Goal: Task Accomplishment & Management: Manage account settings

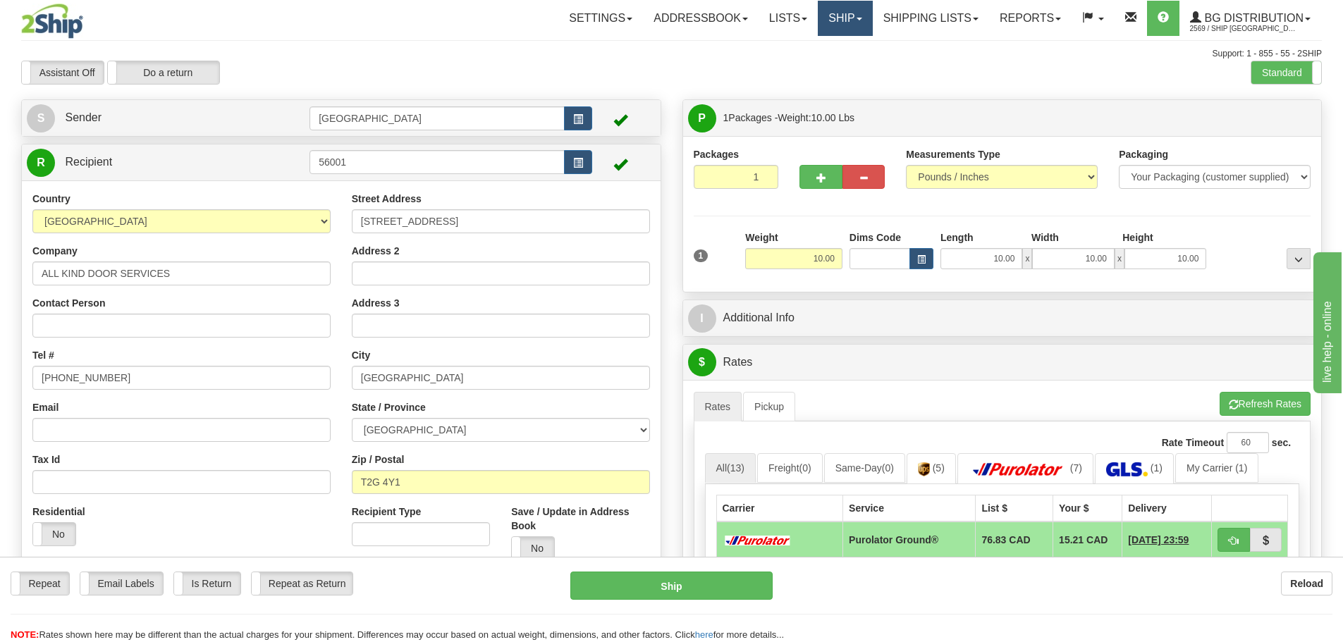
click at [827, 23] on link "Ship" at bounding box center [845, 18] width 54 height 35
click at [815, 51] on span "Ship Screen" at bounding box center [802, 49] width 54 height 11
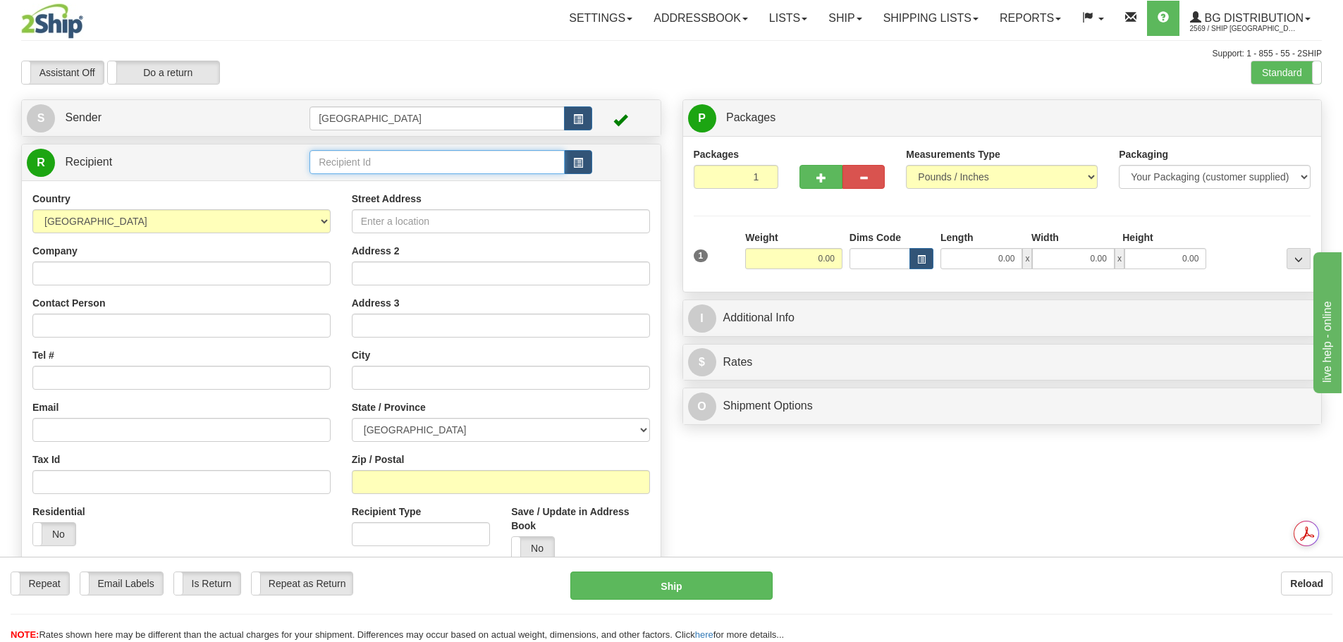
click at [364, 155] on input "text" at bounding box center [436, 162] width 255 height 24
click at [359, 157] on input "text" at bounding box center [436, 162] width 255 height 24
click at [357, 183] on div "52000" at bounding box center [435, 184] width 242 height 16
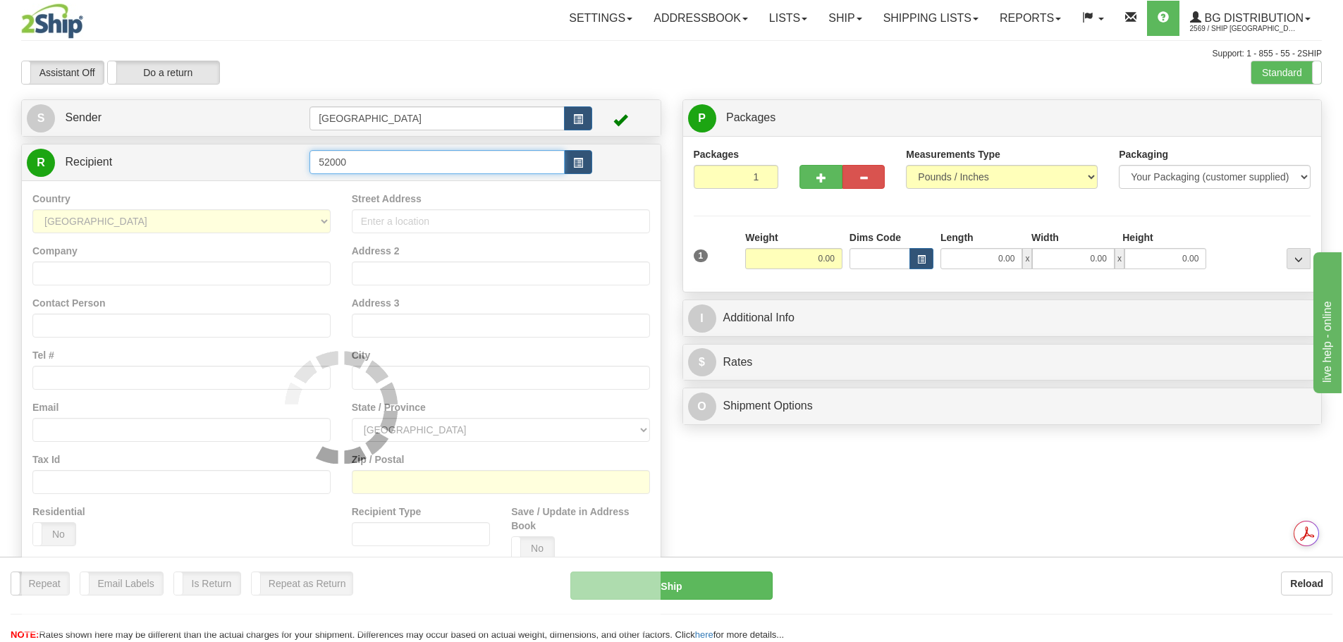
type input "52000"
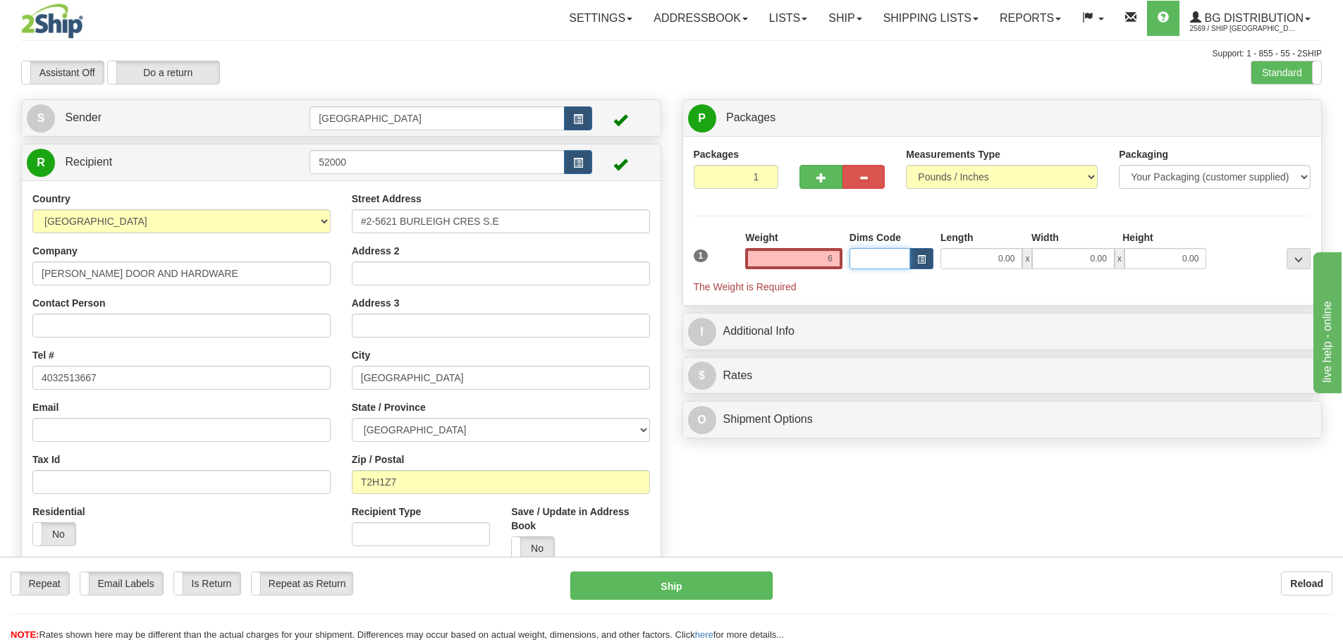
type input "6.00"
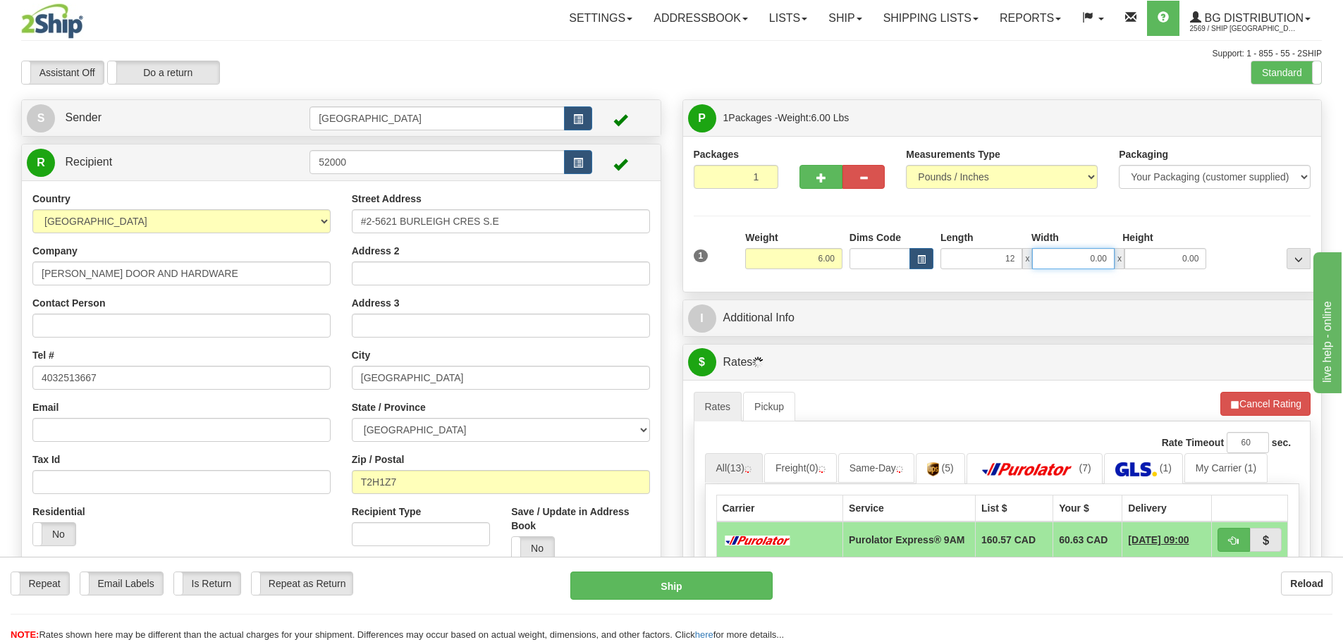
type input "12.00"
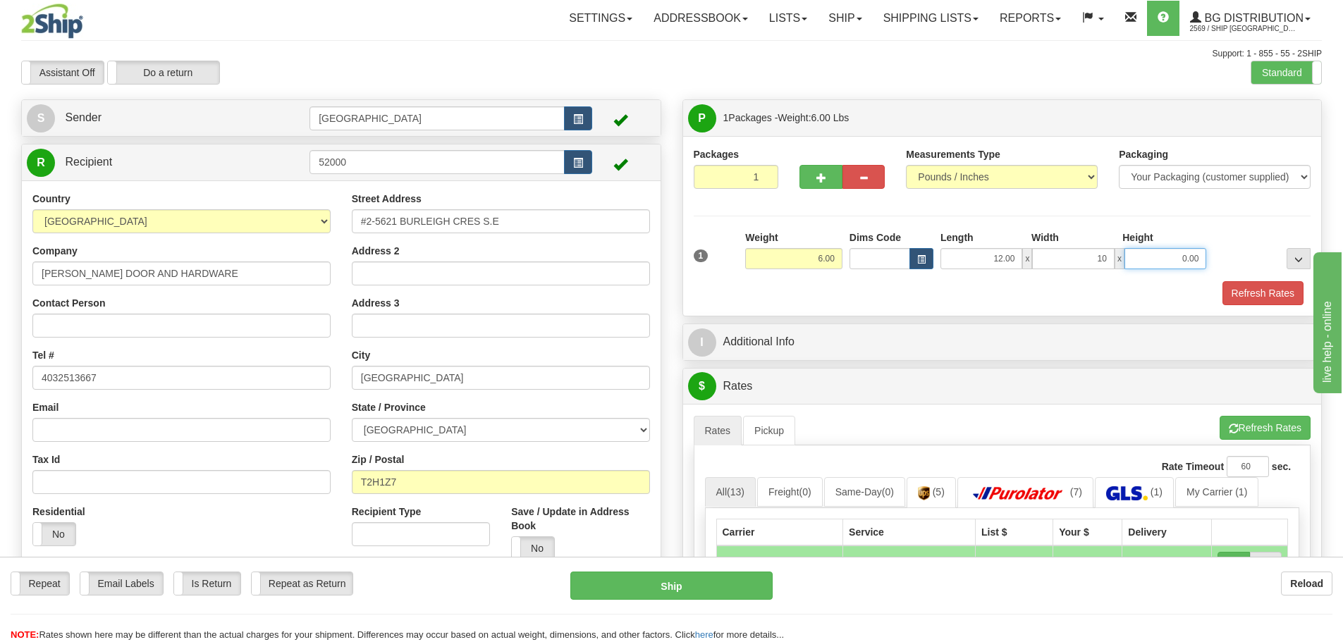
type input "10.00"
type input "7.00"
click at [1251, 293] on button "Refresh Rates" at bounding box center [1262, 293] width 81 height 24
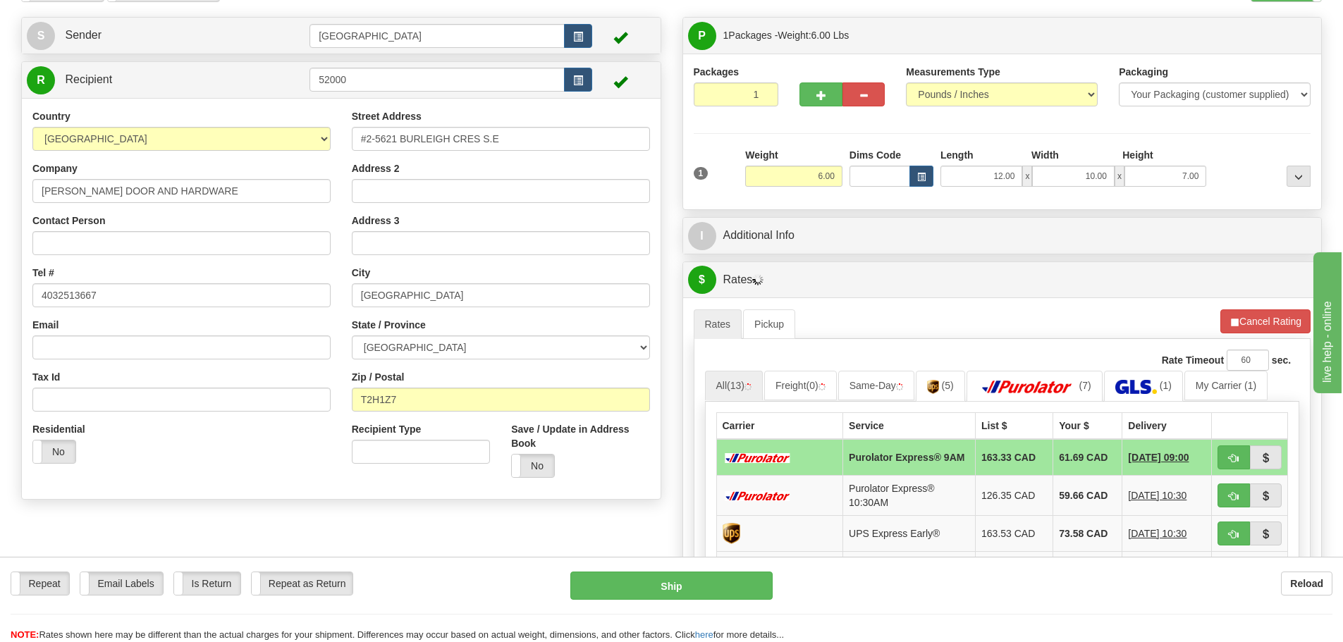
scroll to position [282, 0]
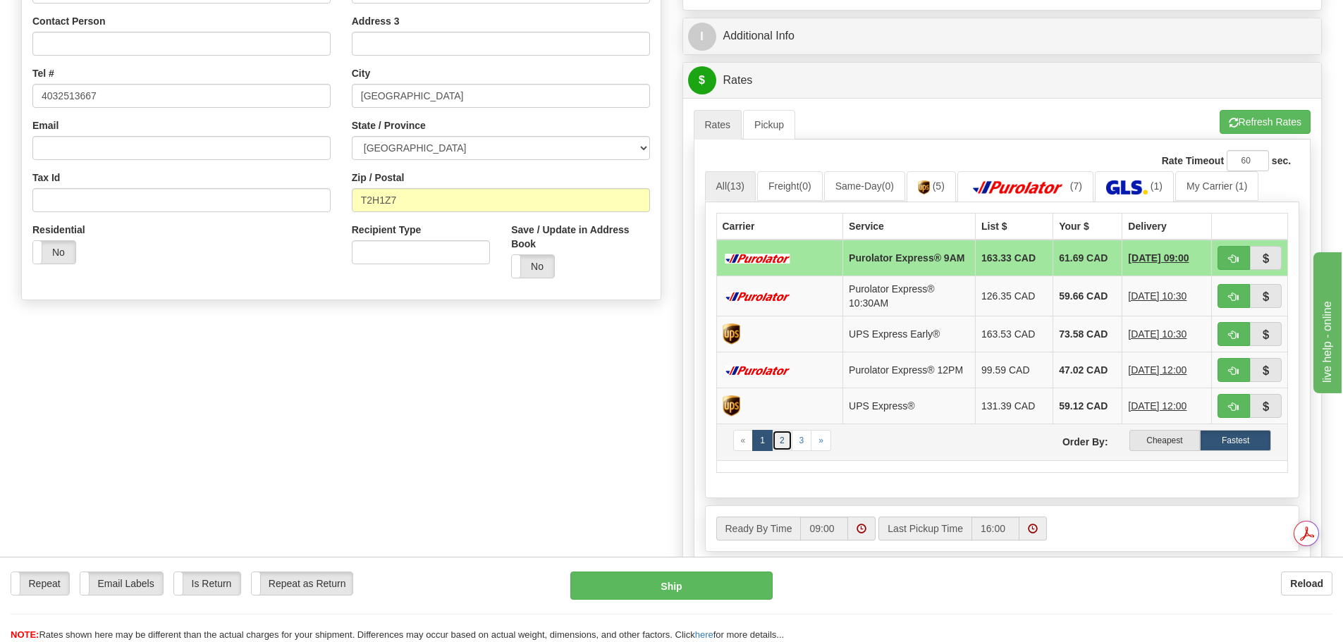
click at [779, 451] on link "2" at bounding box center [782, 440] width 20 height 21
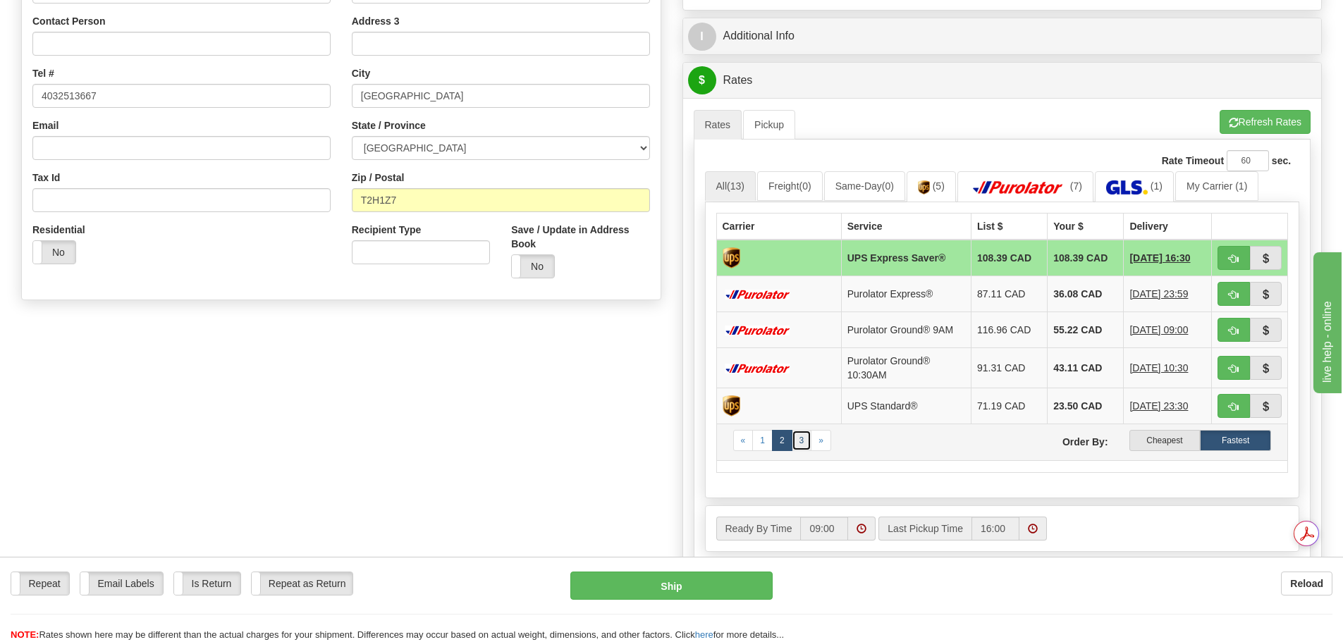
click at [802, 446] on link "3" at bounding box center [802, 440] width 20 height 21
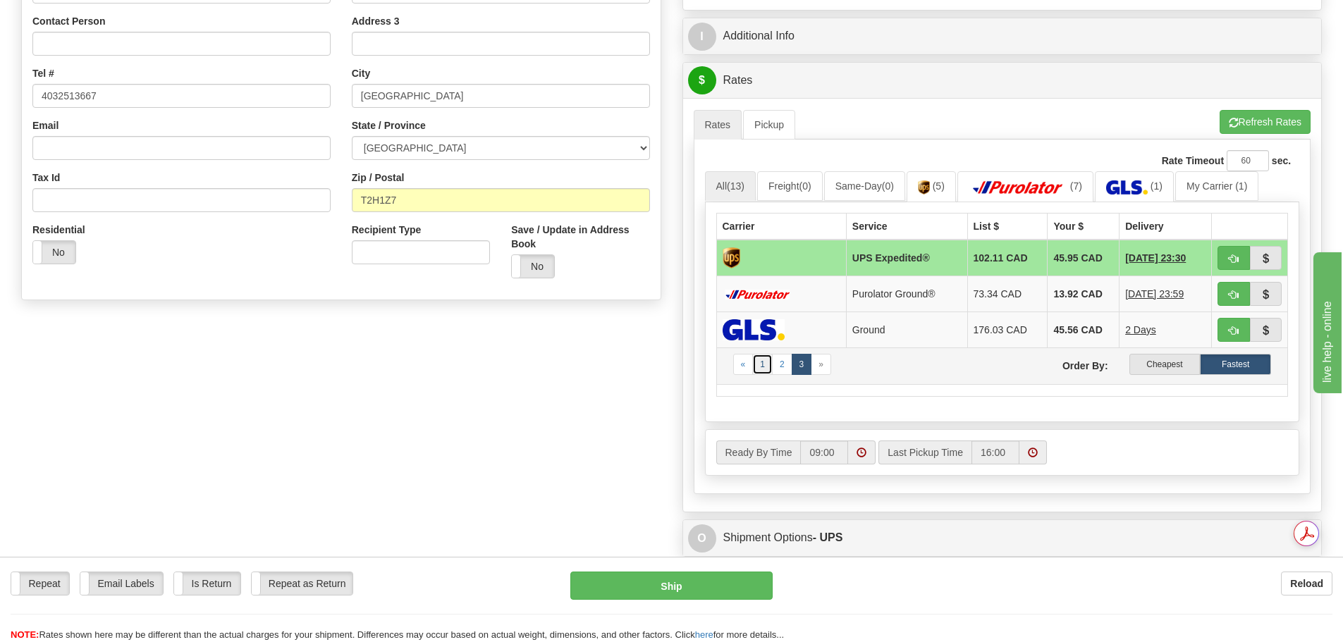
click at [766, 366] on link "1" at bounding box center [762, 364] width 20 height 21
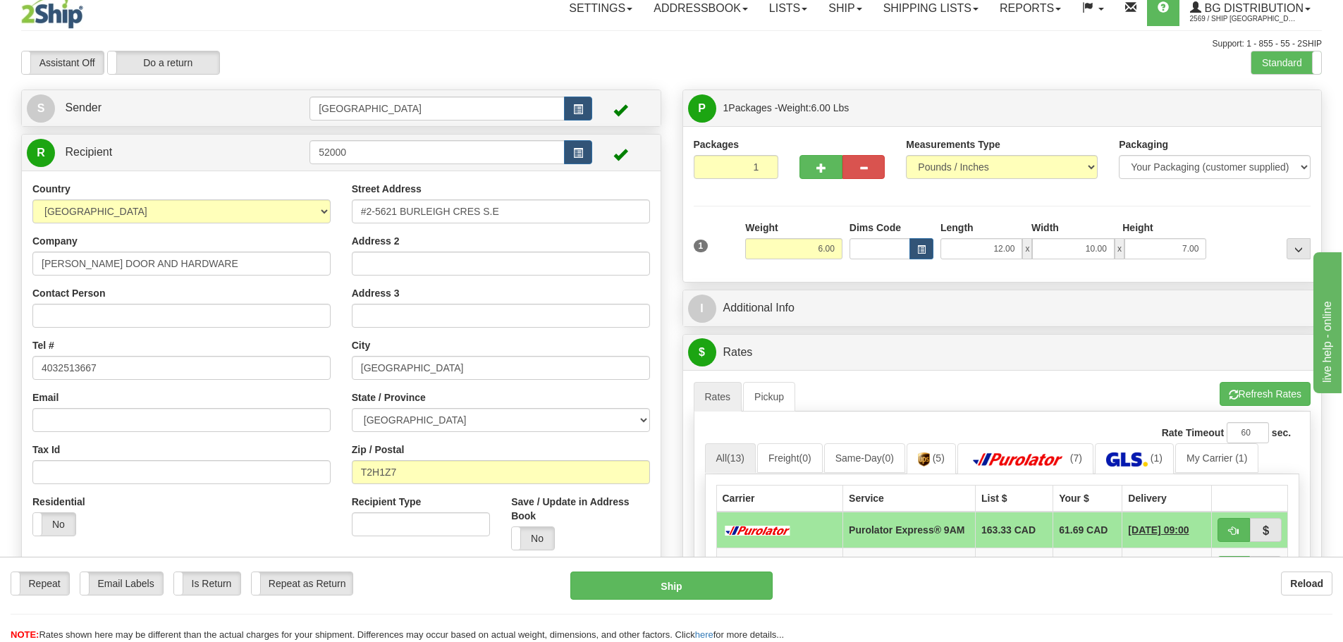
scroll to position [0, 0]
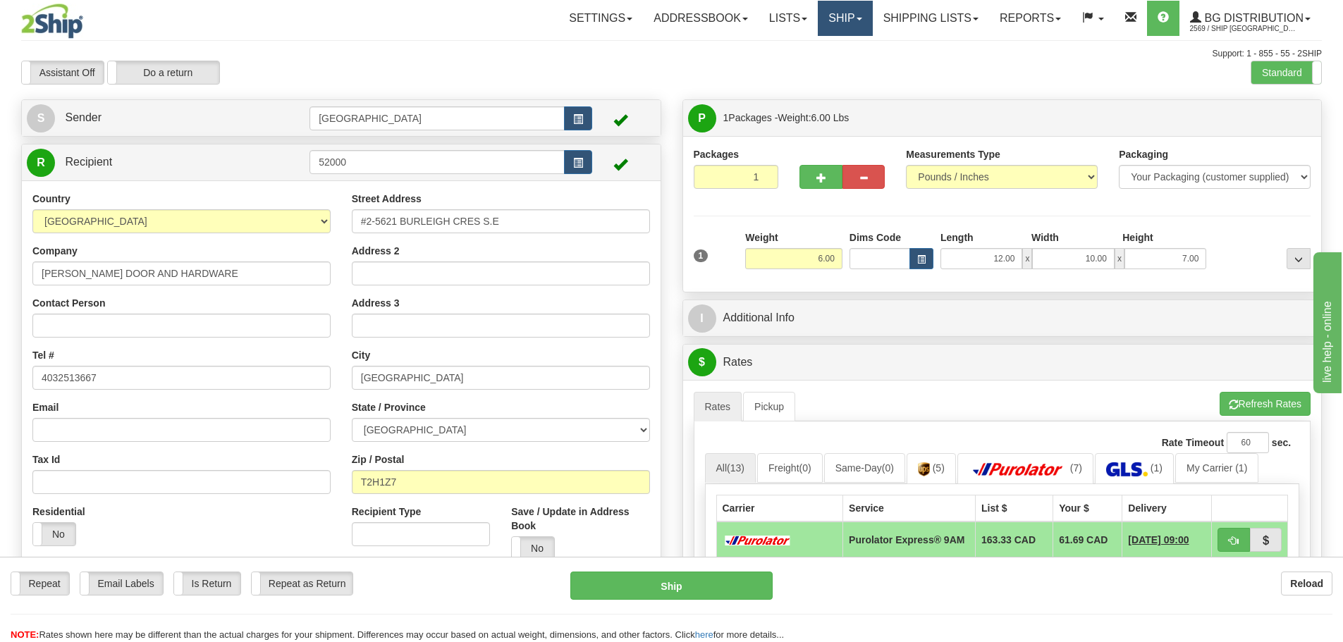
click at [853, 13] on link "Ship" at bounding box center [845, 18] width 54 height 35
click at [833, 42] on link "Ship Screen" at bounding box center [816, 49] width 111 height 18
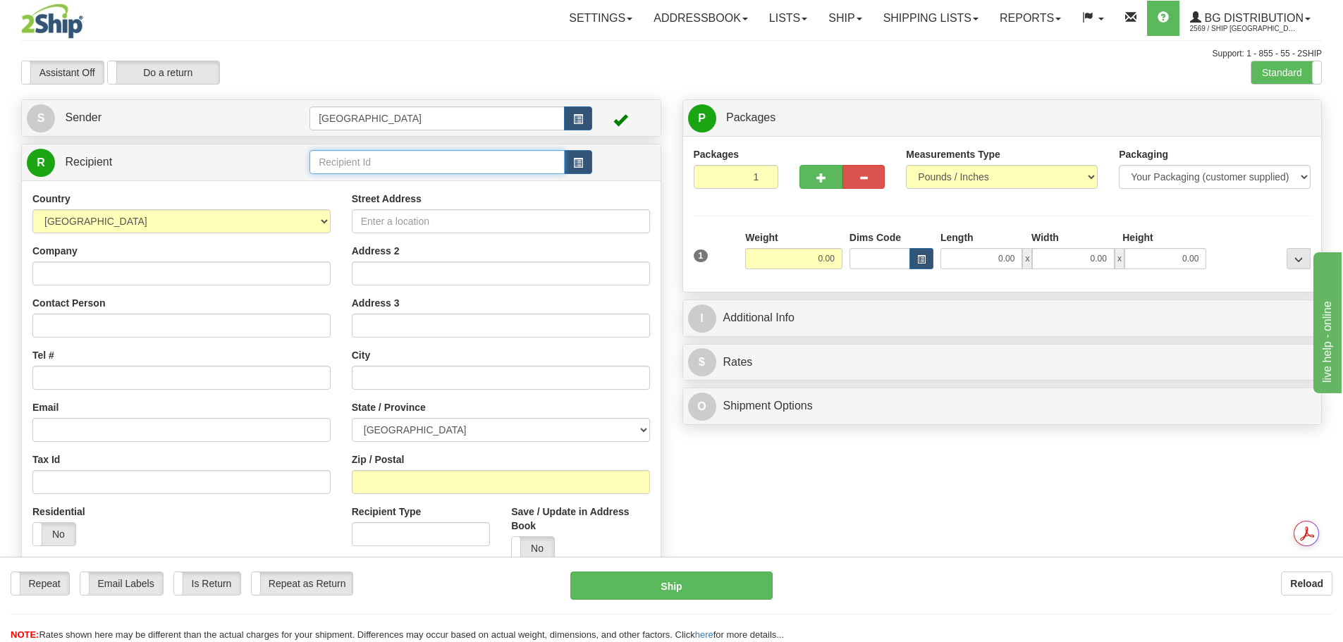
click at [457, 153] on input "text" at bounding box center [436, 162] width 255 height 24
click at [391, 224] on input "Street Address" at bounding box center [501, 221] width 298 height 24
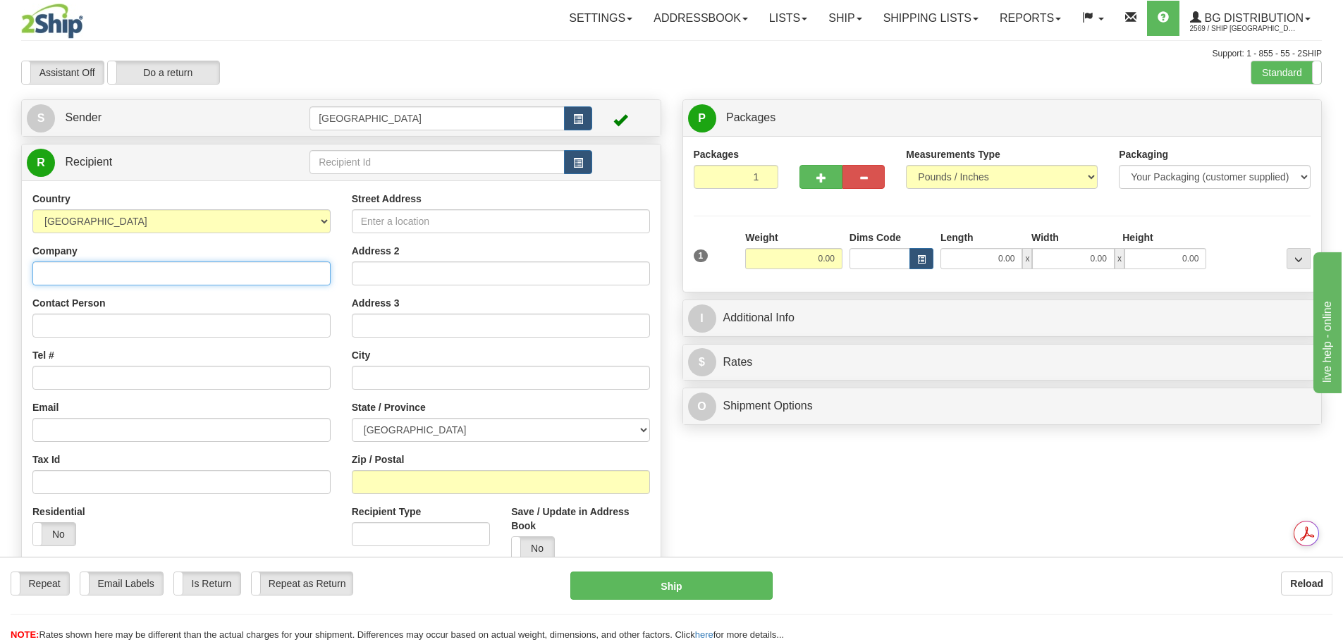
click at [238, 275] on input "Company" at bounding box center [181, 274] width 298 height 24
type input "n"
type input "NO FRILLS VIA RIDGEWAY"
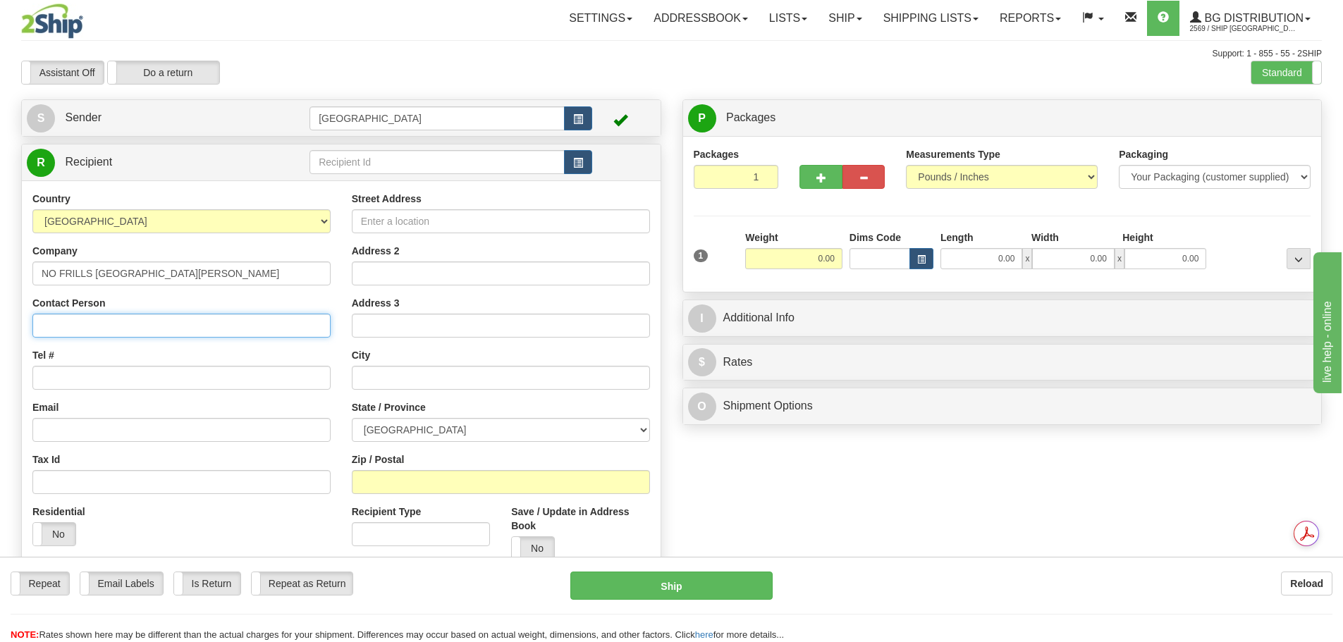
click at [152, 326] on input "Contact Person" at bounding box center [181, 326] width 298 height 24
type input "BRENT"
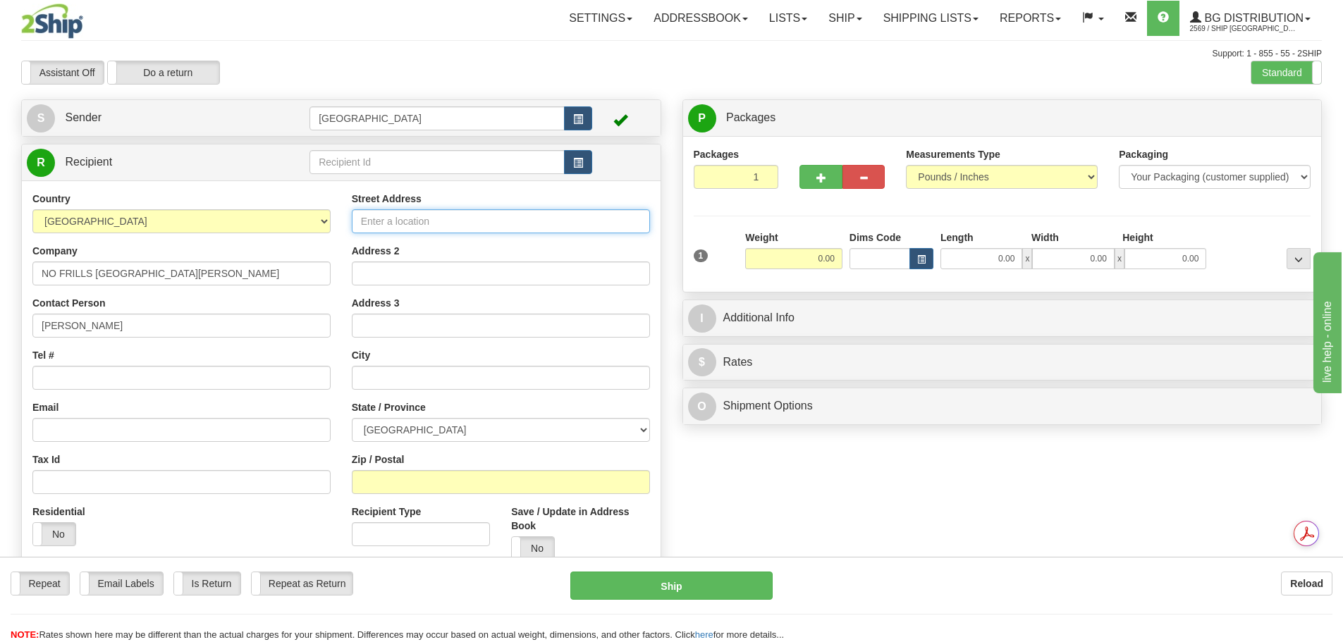
click at [410, 221] on input "Street Address" at bounding box center [501, 221] width 298 height 24
type input "4034"
click at [1298, 72] on label "Standard" at bounding box center [1286, 72] width 70 height 23
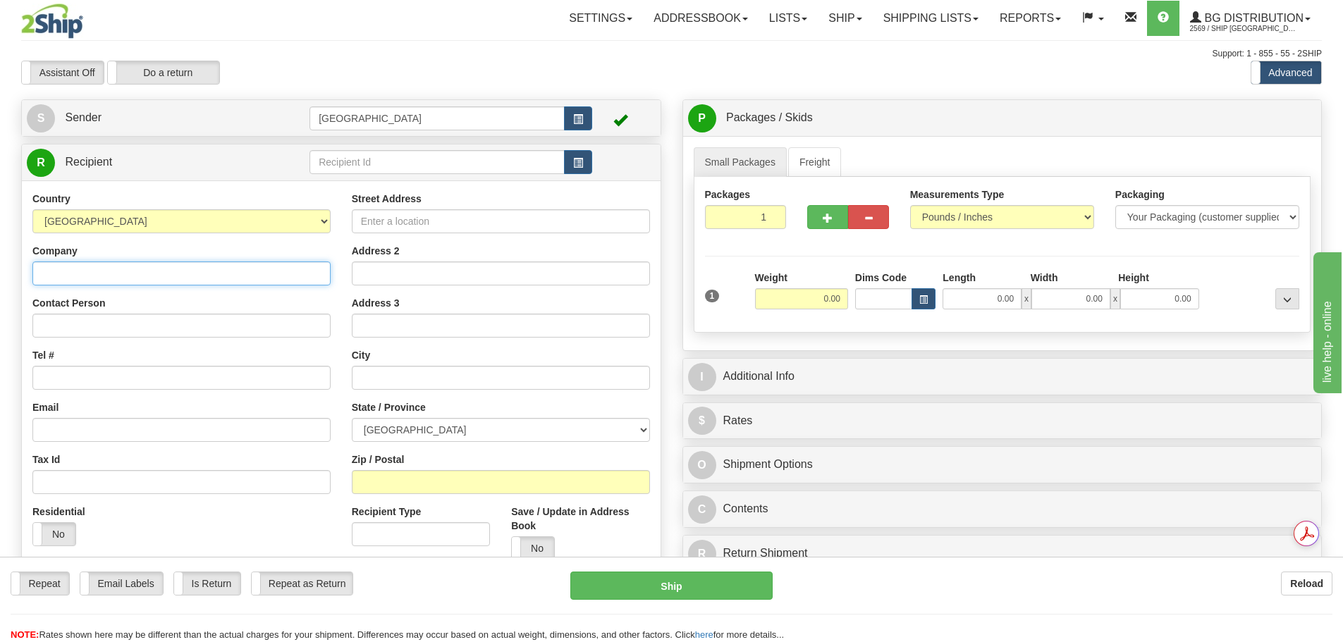
click at [77, 281] on input "Company" at bounding box center [181, 274] width 298 height 24
type input "NO FRILLS VIA RIDGEWAY"
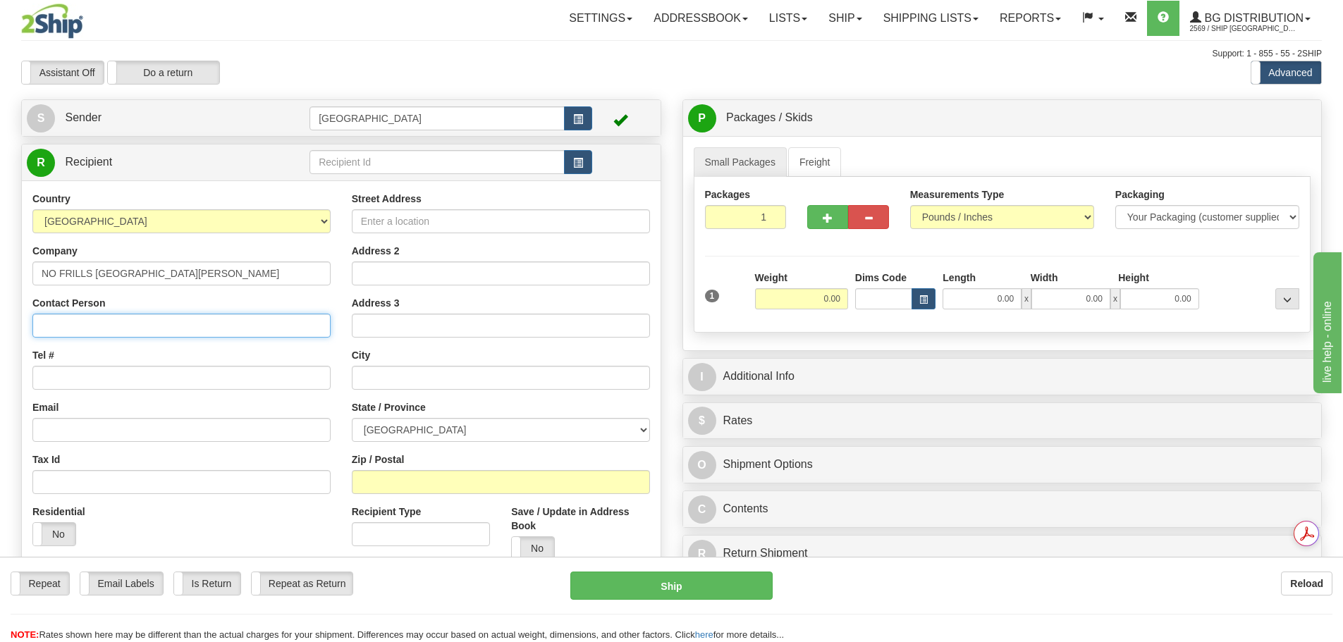
click at [92, 332] on input "Contact Person" at bounding box center [181, 326] width 298 height 24
type input "BRENT"
click at [54, 379] on input "Tel #" at bounding box center [181, 378] width 298 height 24
type input "7807070963"
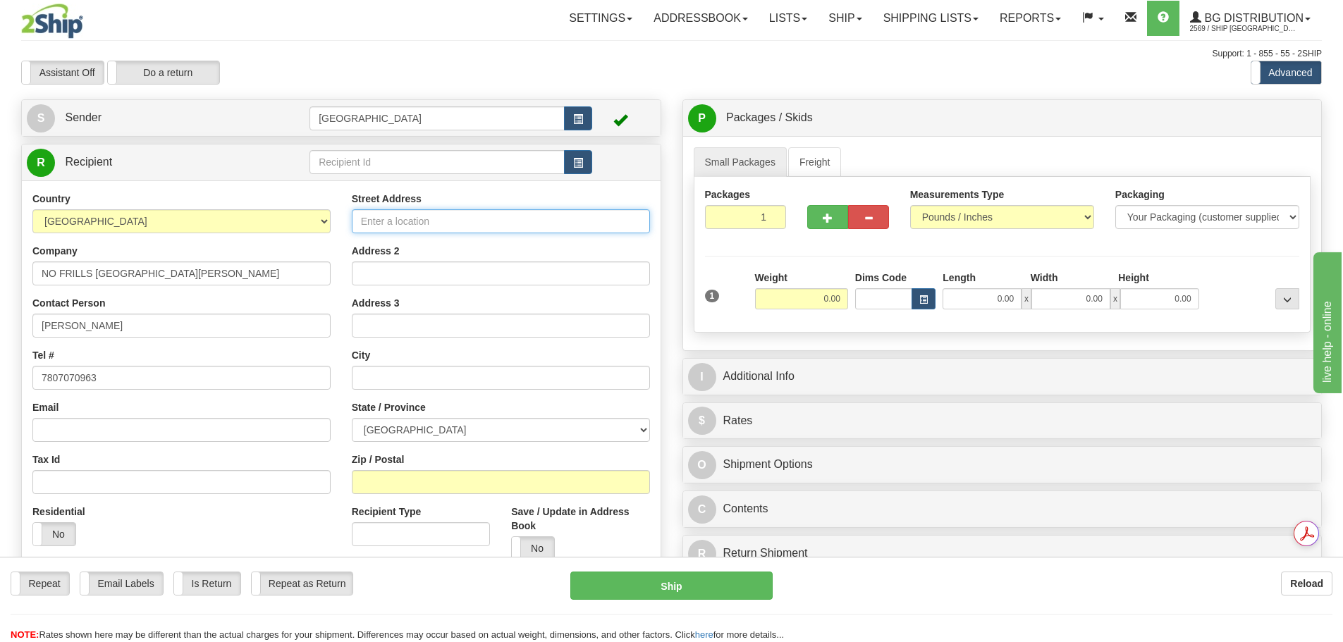
click at [412, 228] on input "Street Address" at bounding box center [501, 221] width 298 height 24
type input "4034 ALBERT STREET"
click at [369, 370] on input "text" at bounding box center [501, 378] width 298 height 24
type input "REGINA"
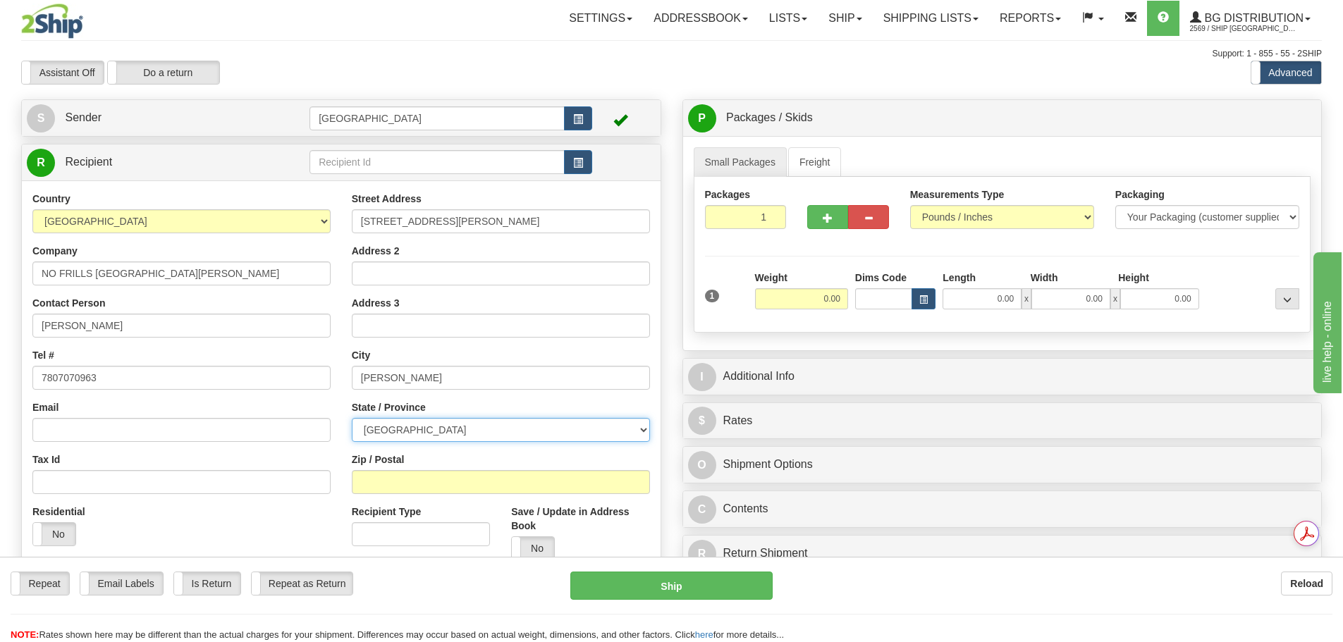
click at [382, 424] on select "ALBERTA BRITISH COLUMBIA MANITOBA NEW BRUNSWICK NEWFOUNDLAND NOVA SCOTIA NUNAVU…" at bounding box center [501, 430] width 298 height 24
select select "SK"
click at [352, 418] on select "ALBERTA BRITISH COLUMBIA MANITOBA NEW BRUNSWICK NEWFOUNDLAND NOVA SCOTIA NUNAVU…" at bounding box center [501, 430] width 298 height 24
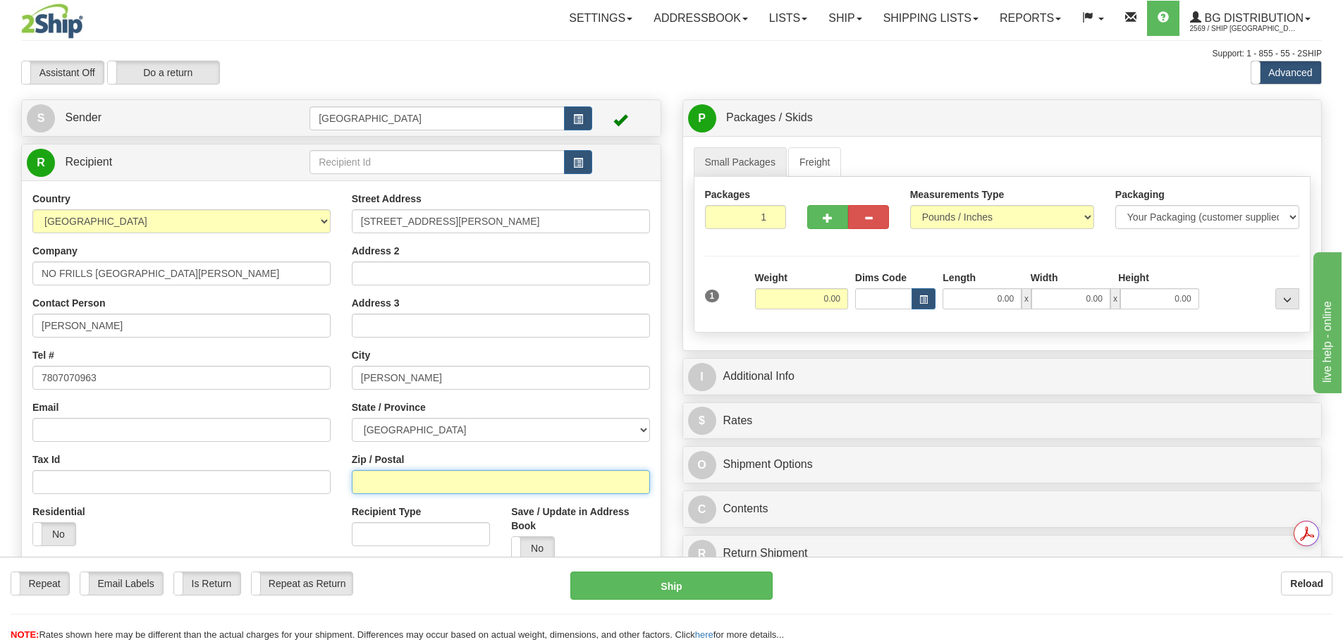
click at [410, 485] on input "Zip / Postal" at bounding box center [501, 482] width 298 height 24
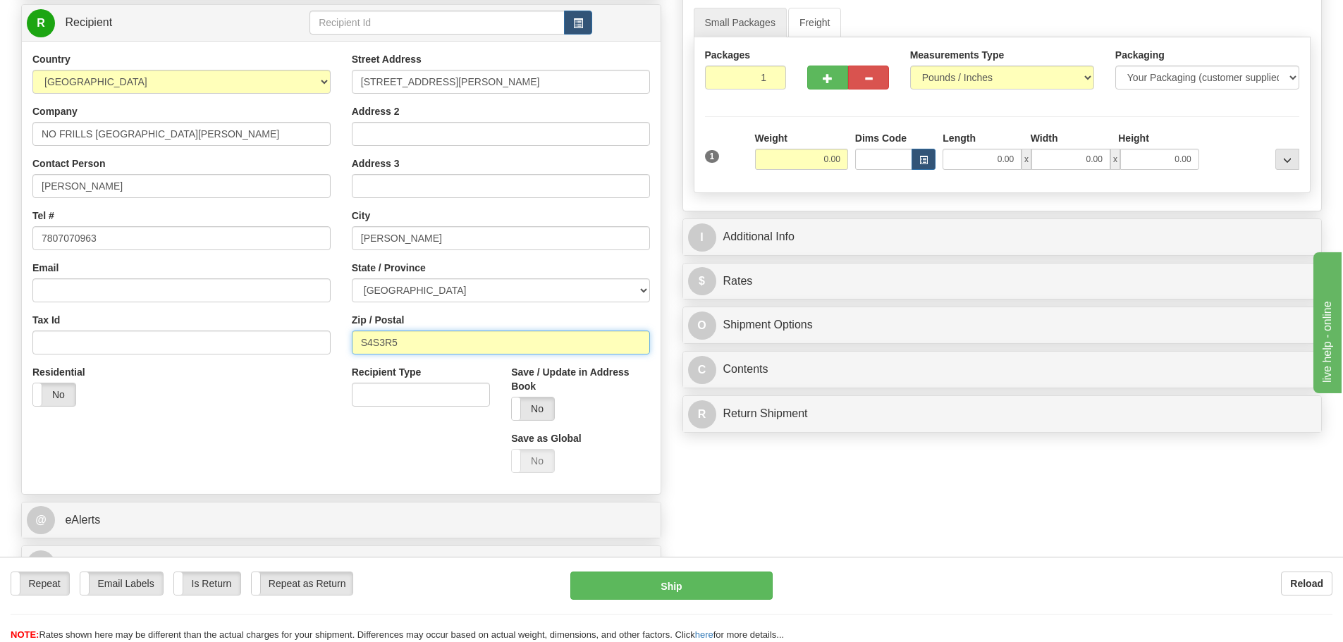
scroll to position [141, 0]
type input "S4S3R5"
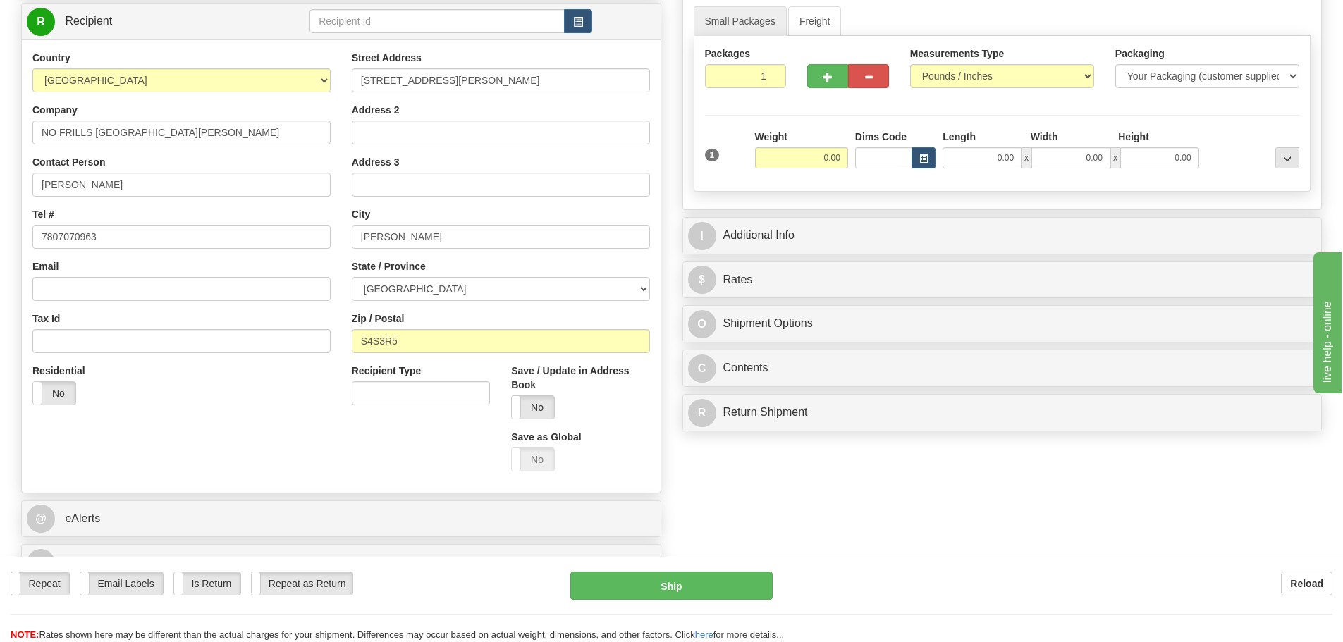
click at [666, 352] on div "Create a label for the return Create Pickup Without Label S Sender Winnipeg" at bounding box center [341, 273] width 661 height 630
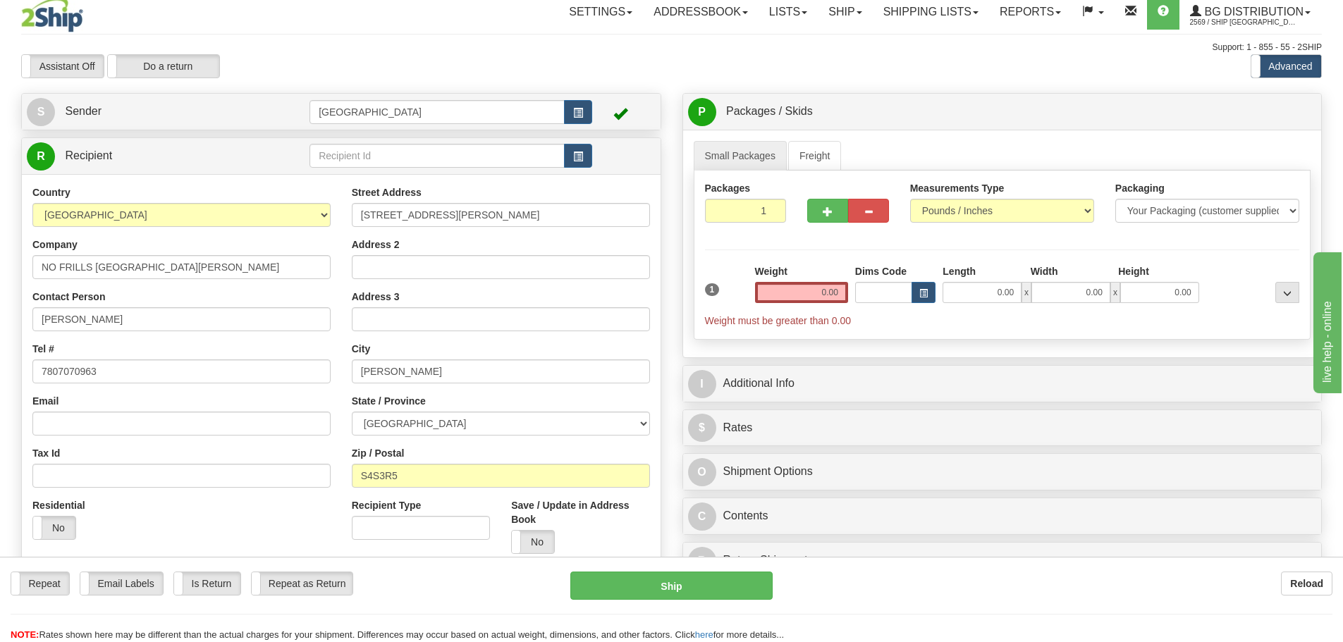
scroll to position [0, 0]
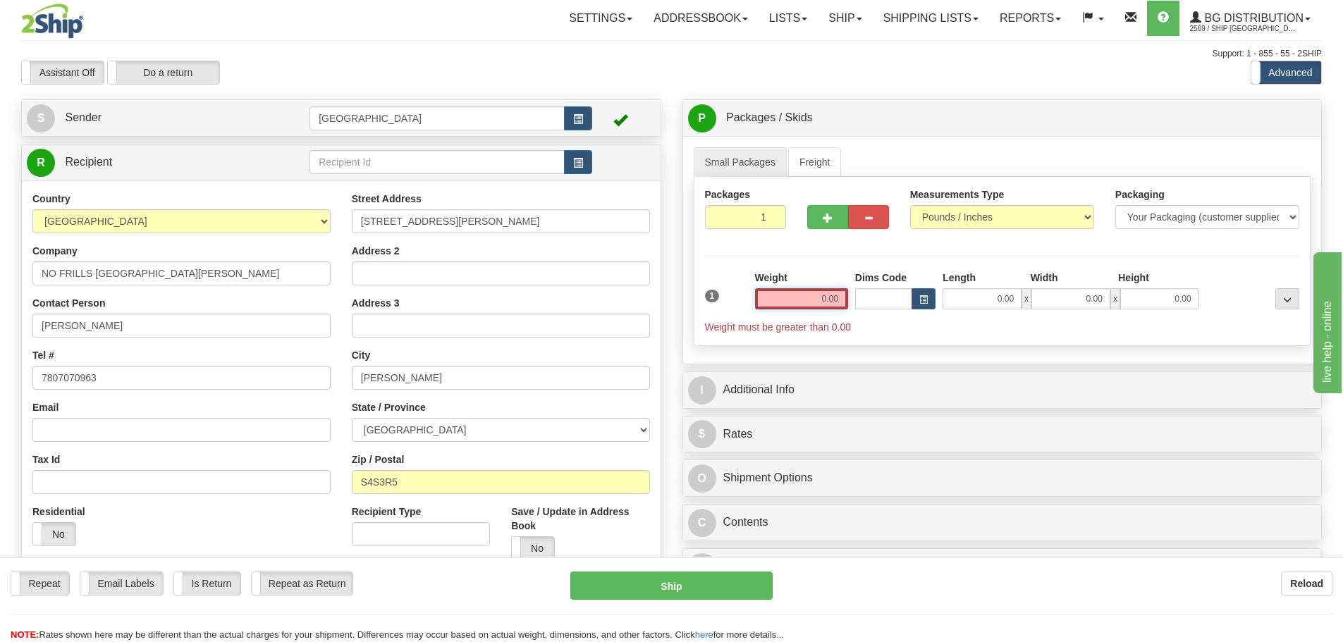
drag, startPoint x: 802, startPoint y: 293, endPoint x: 904, endPoint y: 300, distance: 101.8
click at [904, 300] on div "1 Weight 0.00 Dims Code 0.00" at bounding box center [1002, 302] width 602 height 63
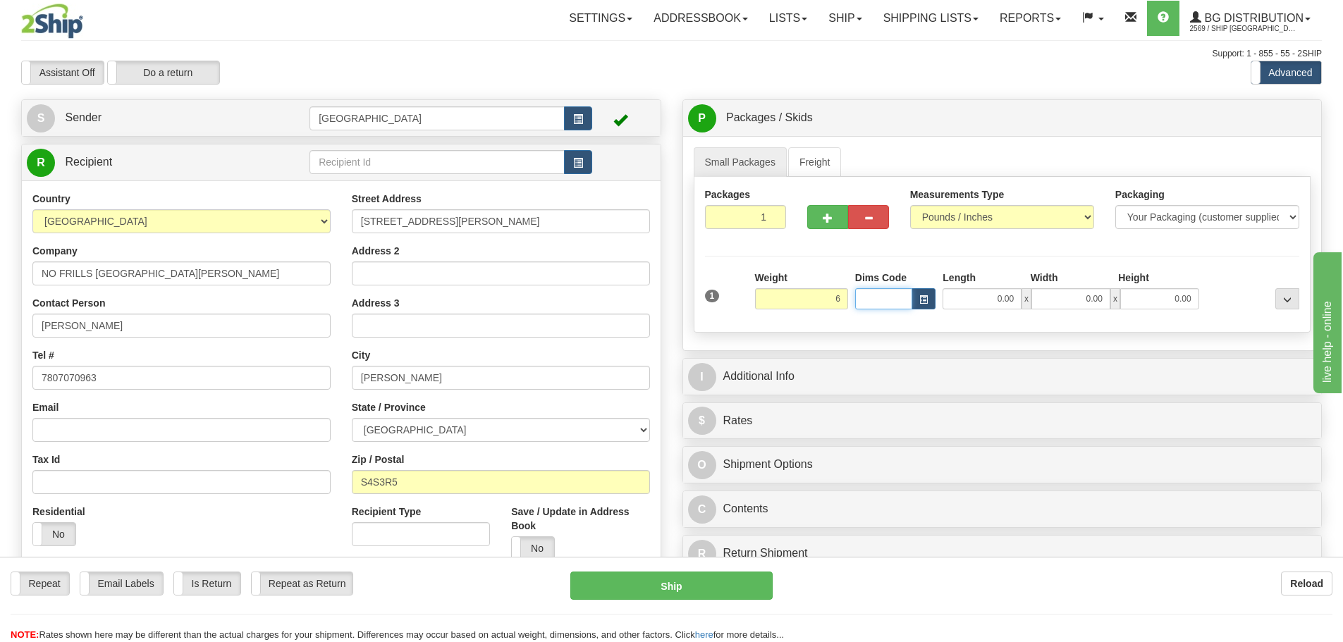
type input "6.00"
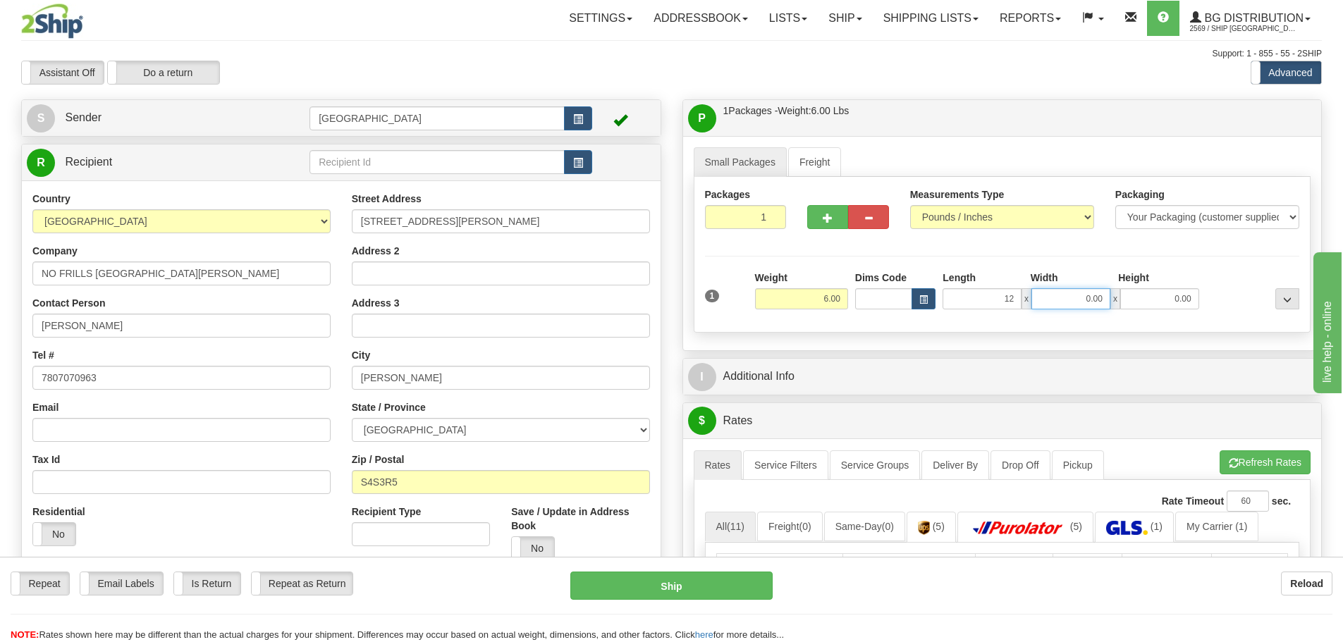
type input "12.00"
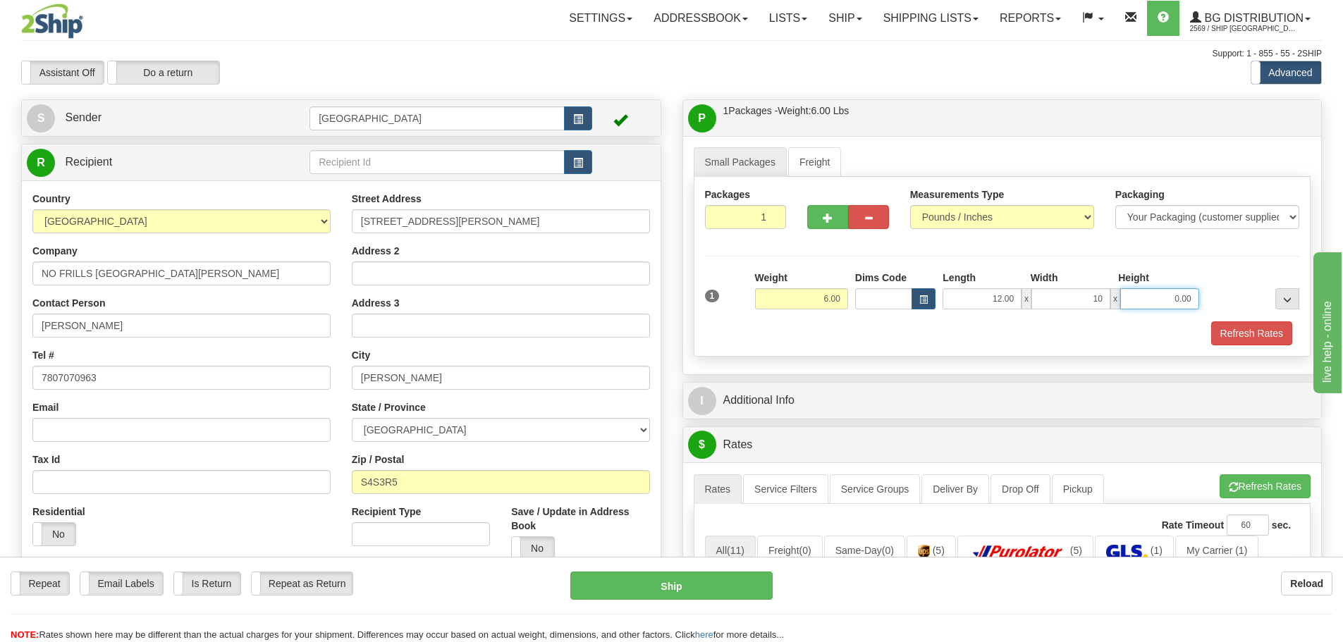
type input "10.00"
type input "7.00"
drag, startPoint x: 1263, startPoint y: 330, endPoint x: 1250, endPoint y: 329, distance: 12.7
click at [1263, 330] on button "Refresh Rates" at bounding box center [1251, 333] width 81 height 24
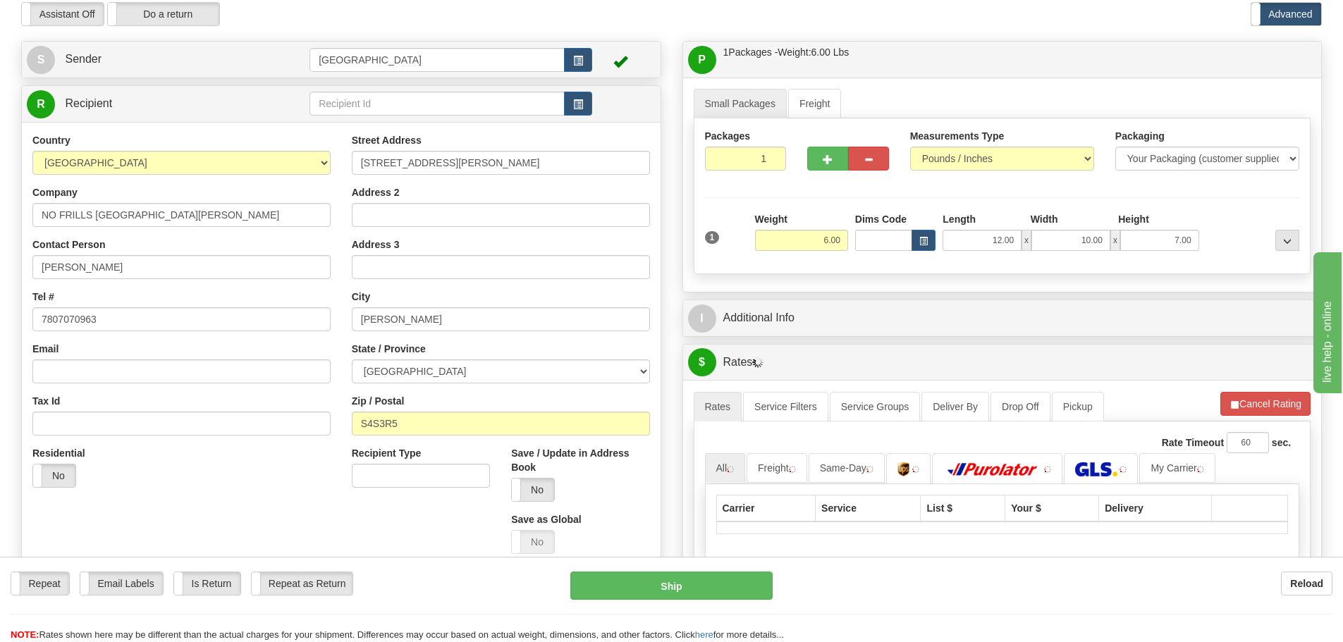
scroll to position [282, 0]
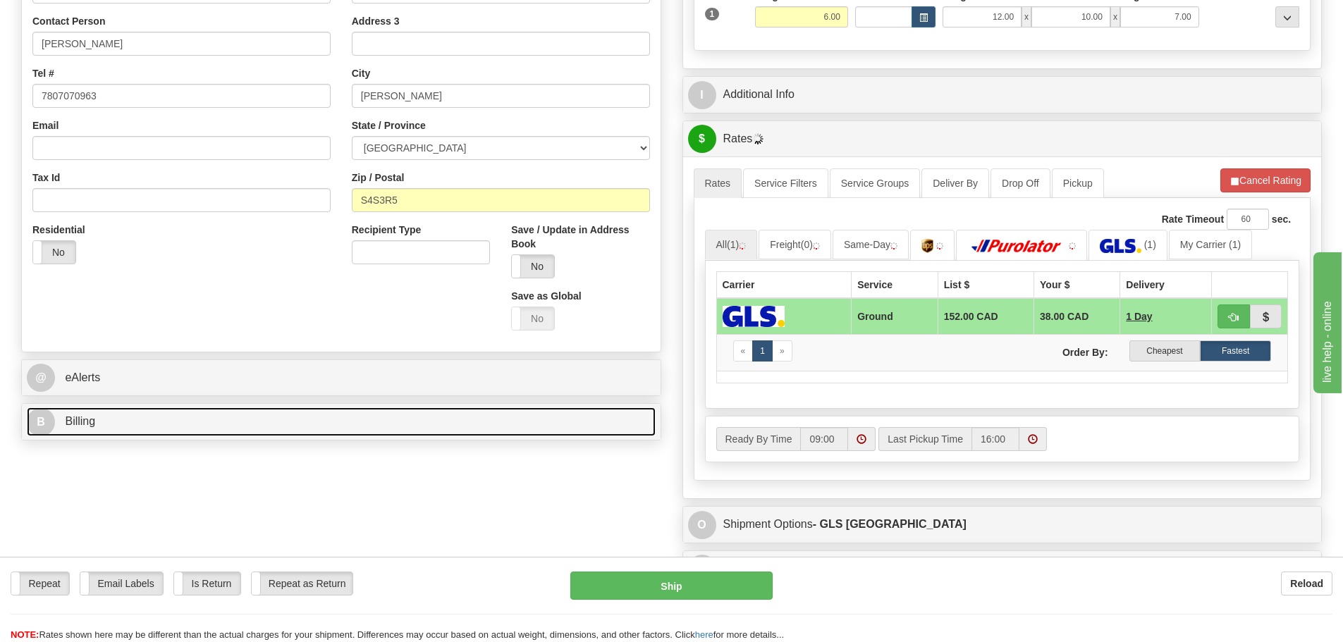
click at [524, 415] on link "B Billing" at bounding box center [341, 421] width 629 height 29
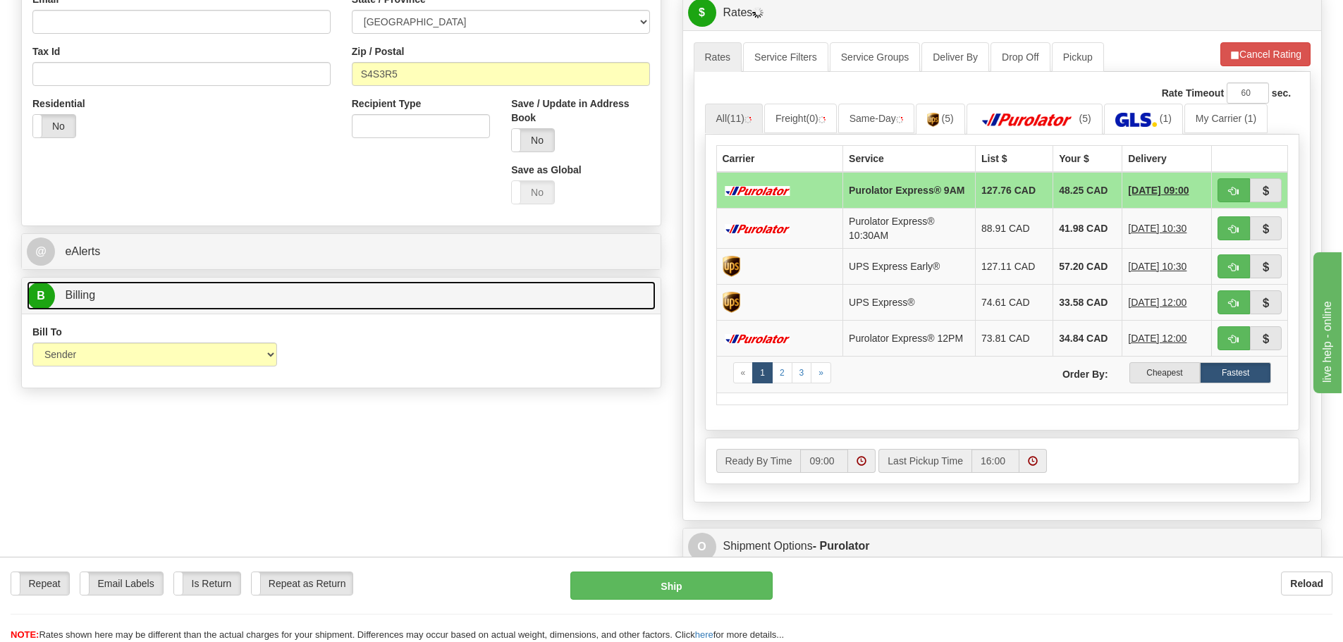
scroll to position [423, 0]
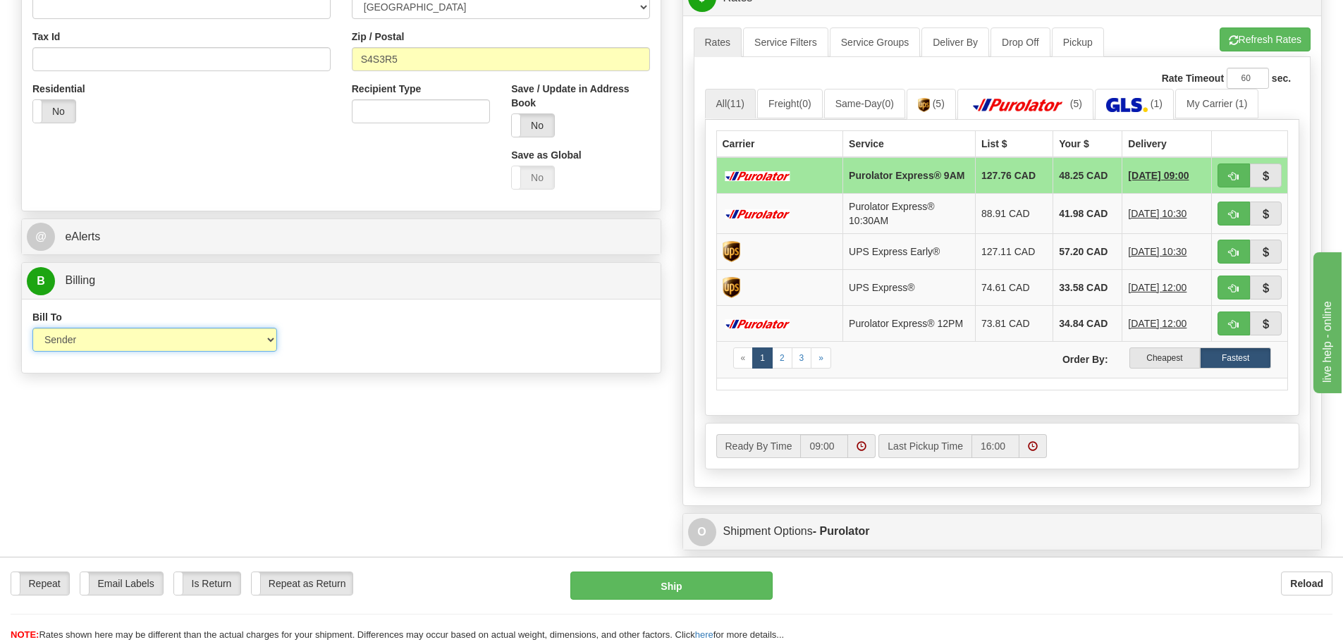
click at [252, 338] on select "Sender Recipient Third Party Collect" at bounding box center [154, 340] width 245 height 24
select select "2"
click at [32, 328] on select "Sender Recipient Third Party Collect" at bounding box center [154, 340] width 245 height 24
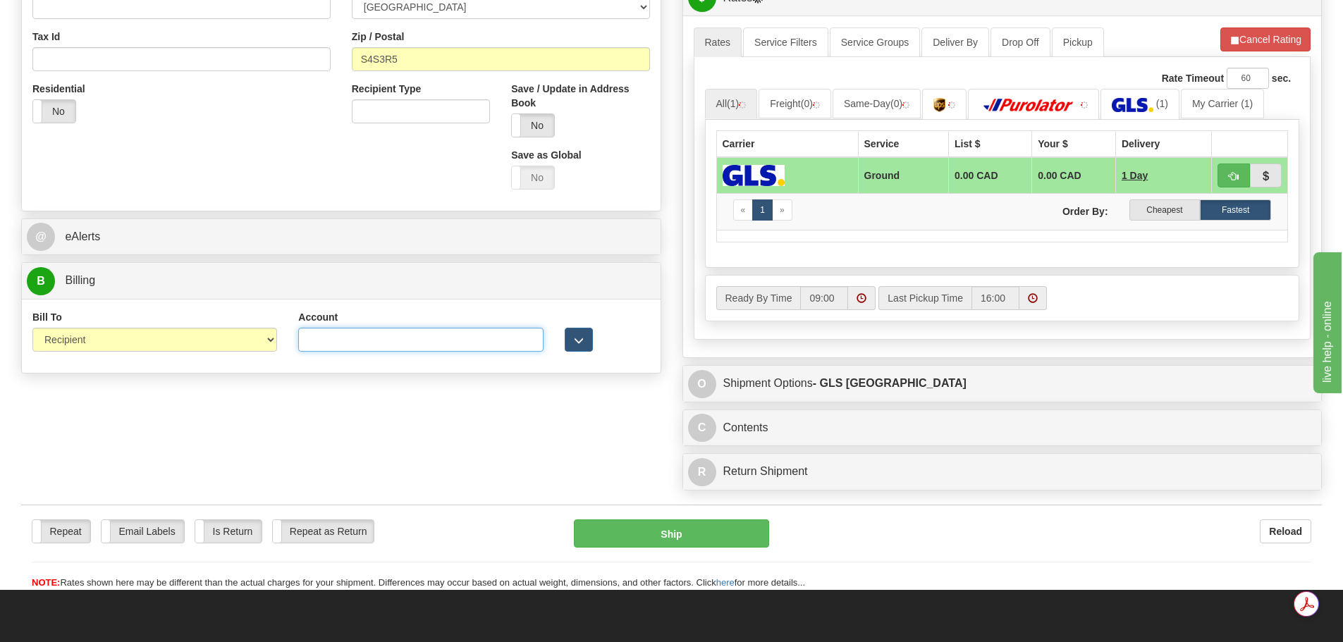
click at [378, 336] on input "Account" at bounding box center [420, 340] width 245 height 24
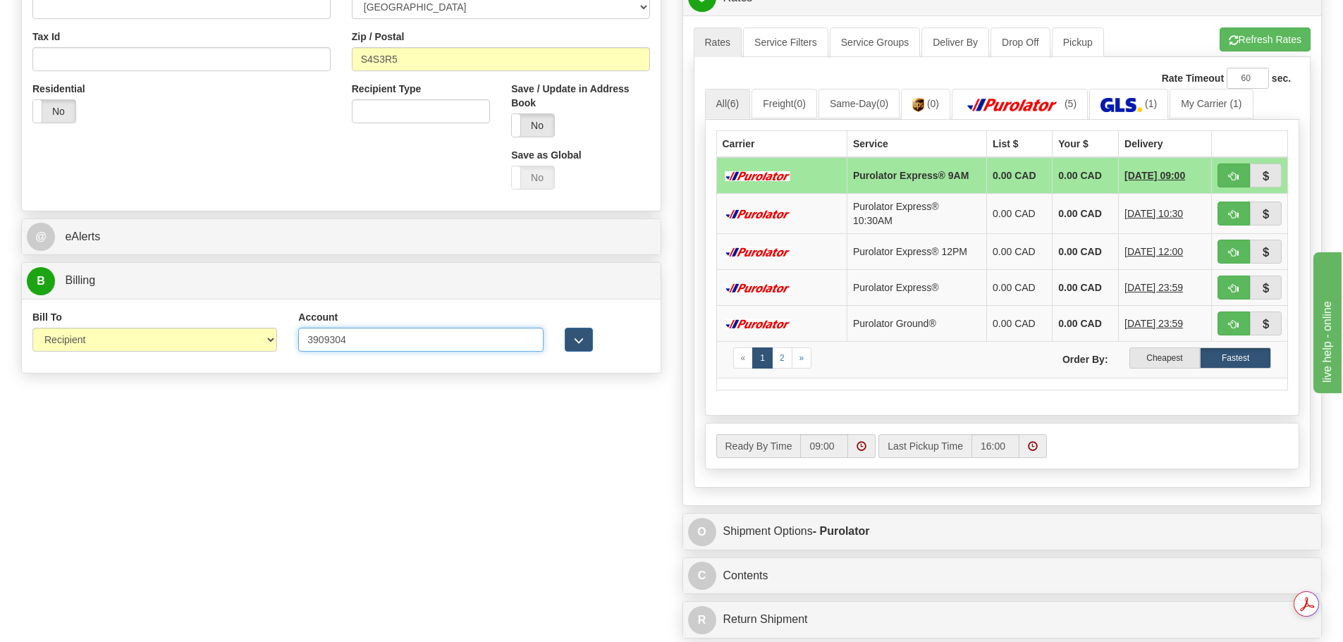
type input "3909304"
click at [620, 424] on div "Create a label for the return Create Pickup Without Label S" at bounding box center [672, 160] width 1322 height 969
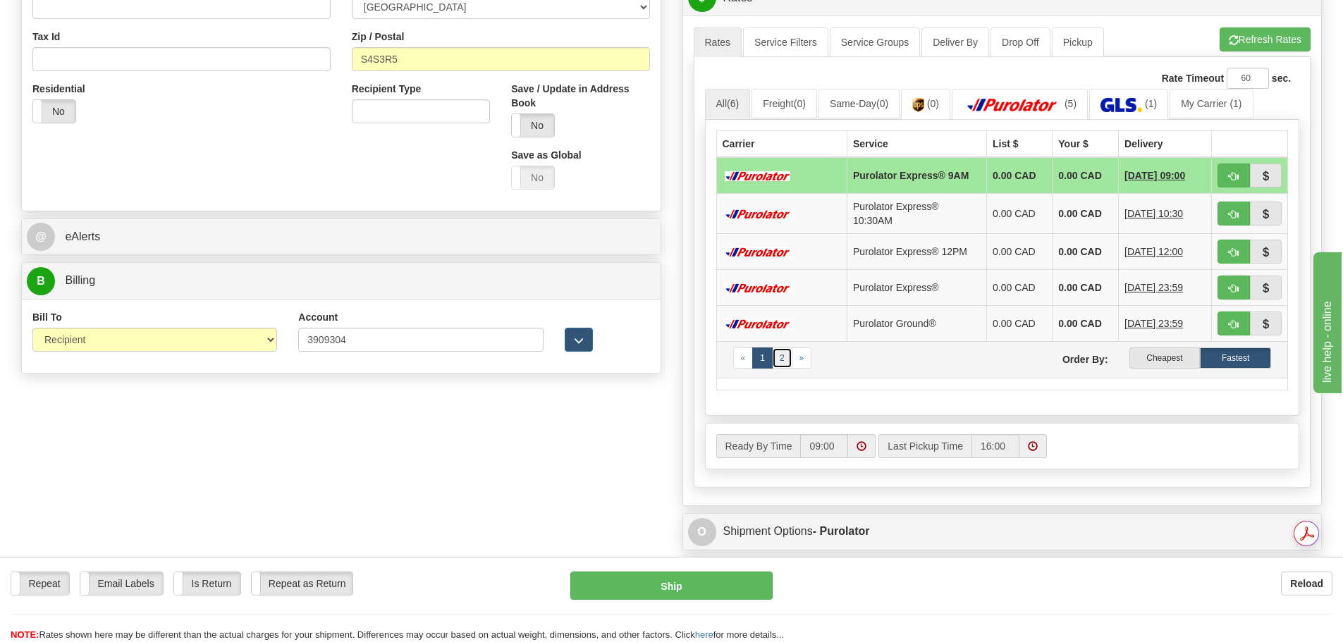
click at [786, 355] on link "2" at bounding box center [782, 358] width 20 height 21
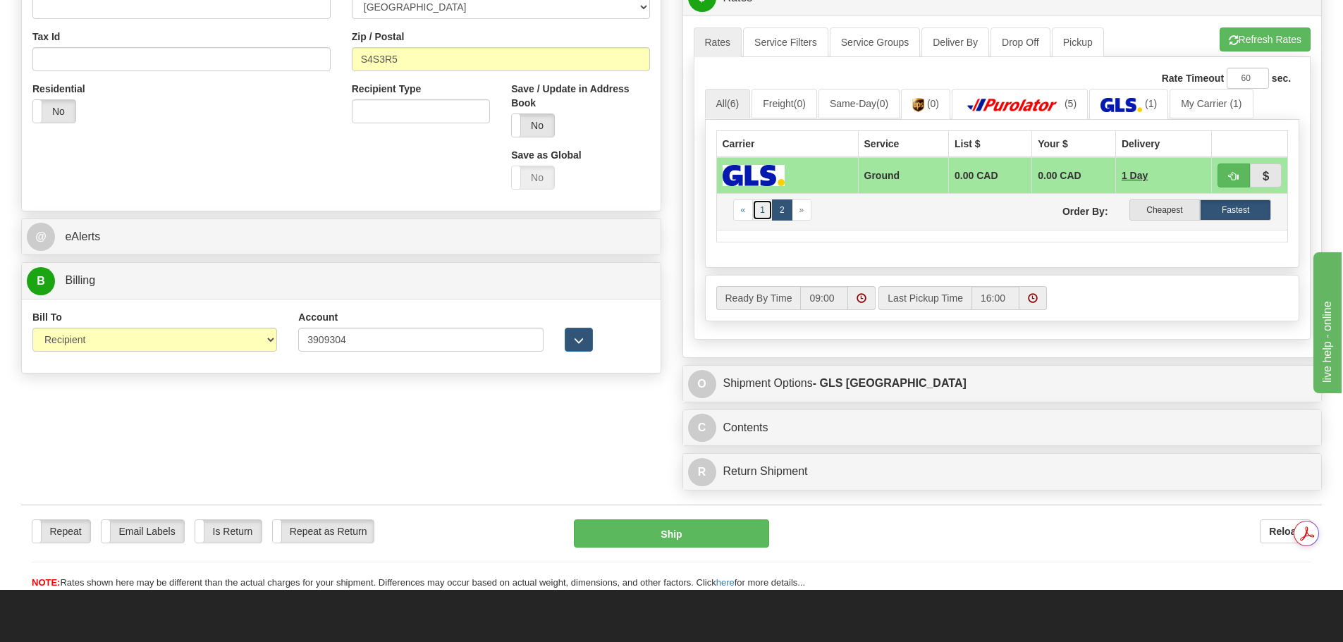
click at [763, 214] on link "1" at bounding box center [762, 210] width 20 height 21
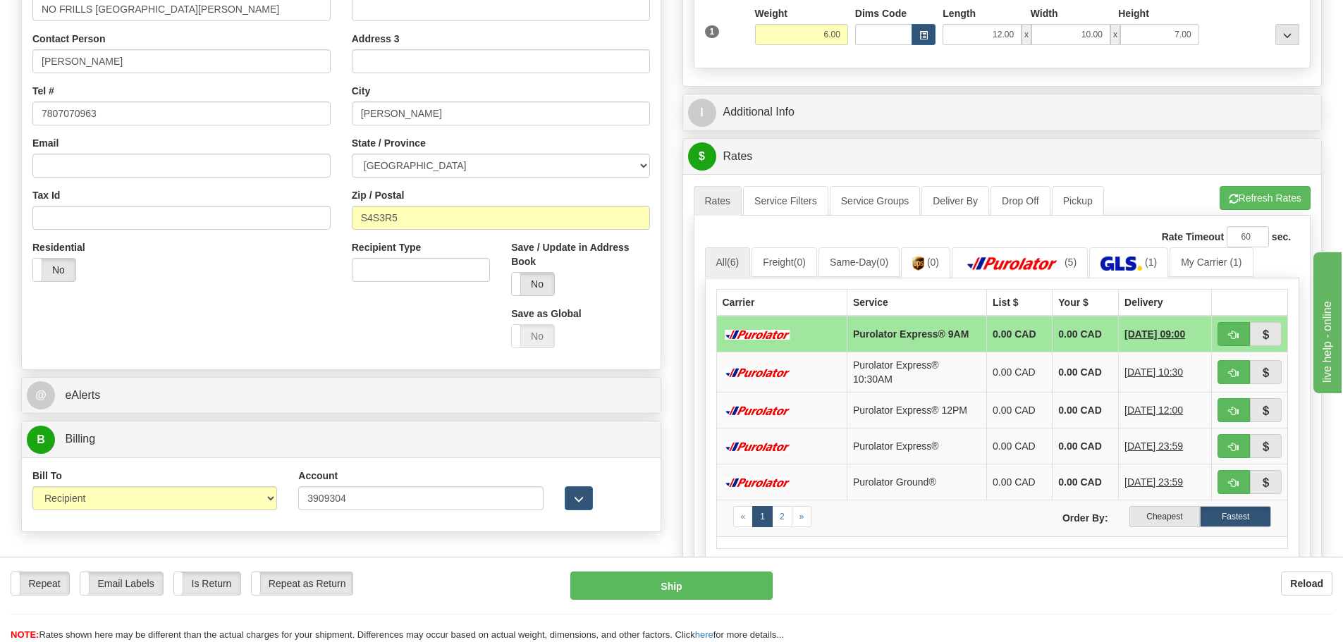
scroll to position [282, 0]
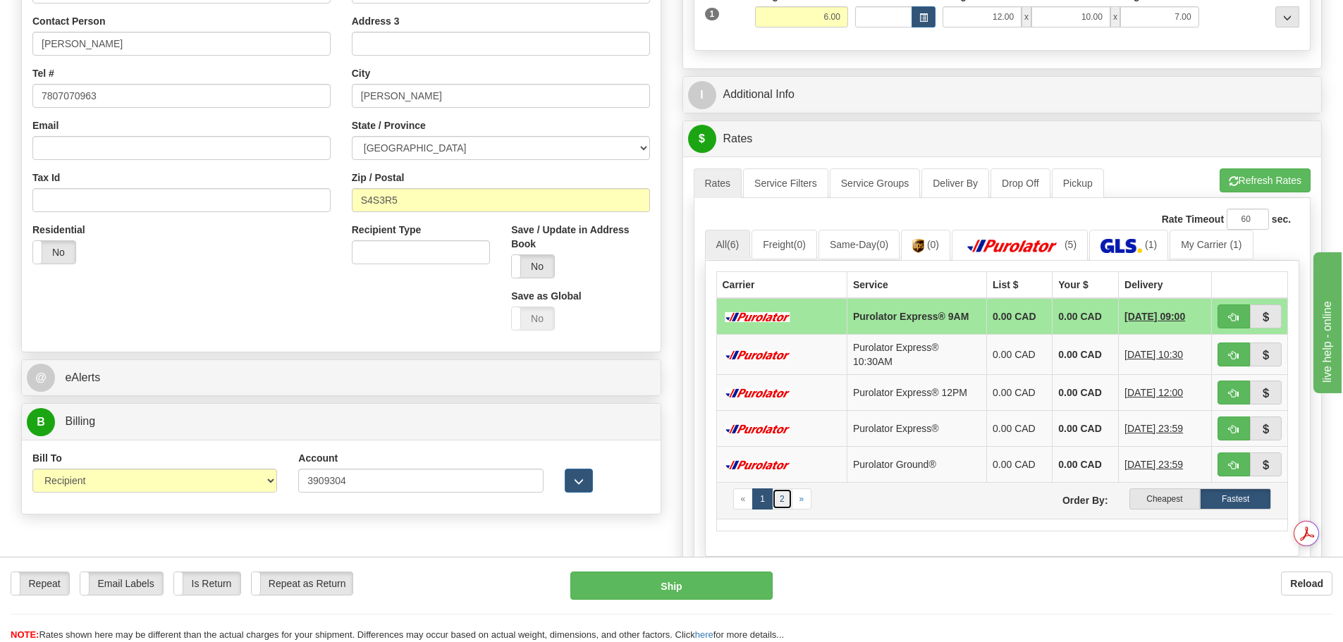
click at [773, 498] on link "2" at bounding box center [782, 499] width 20 height 21
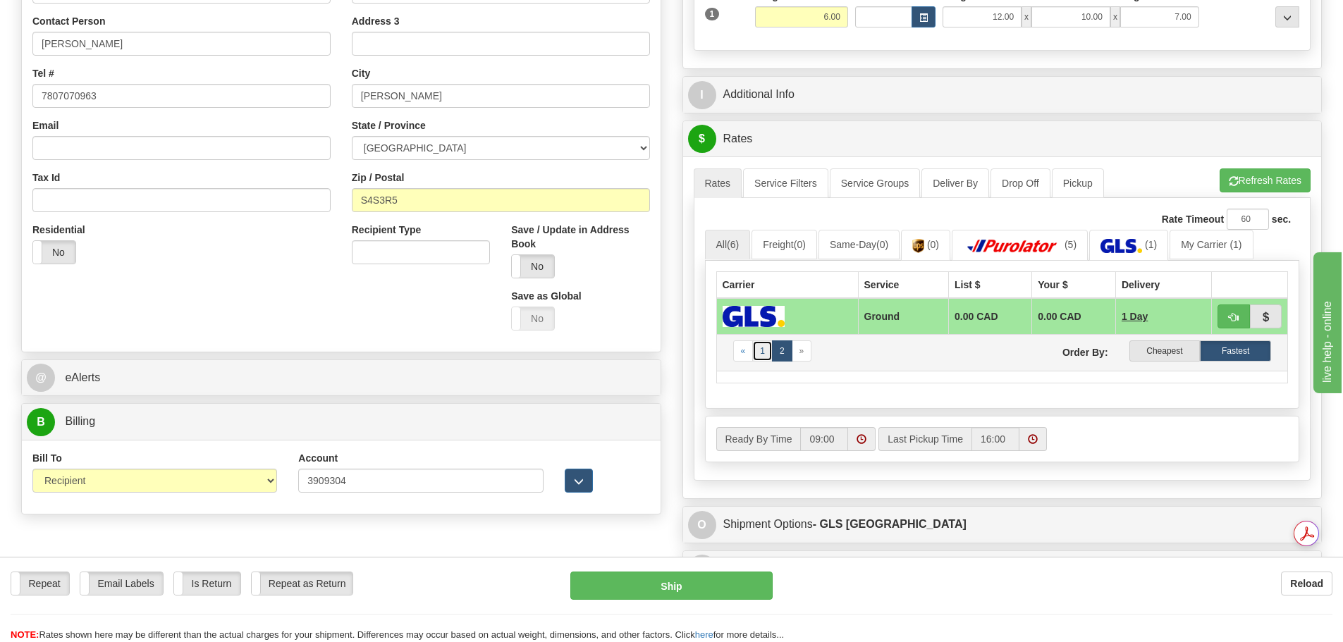
click at [765, 358] on link "1" at bounding box center [762, 351] width 20 height 21
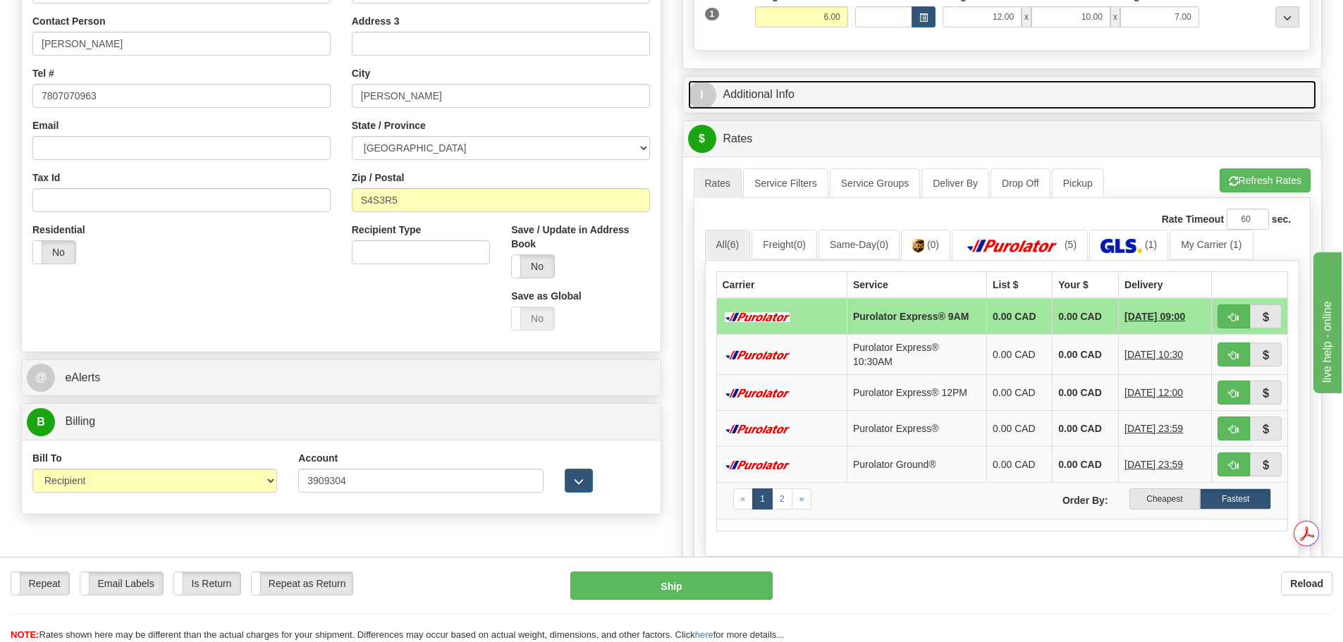
click at [847, 103] on link "I Additional Info" at bounding box center [1002, 94] width 629 height 29
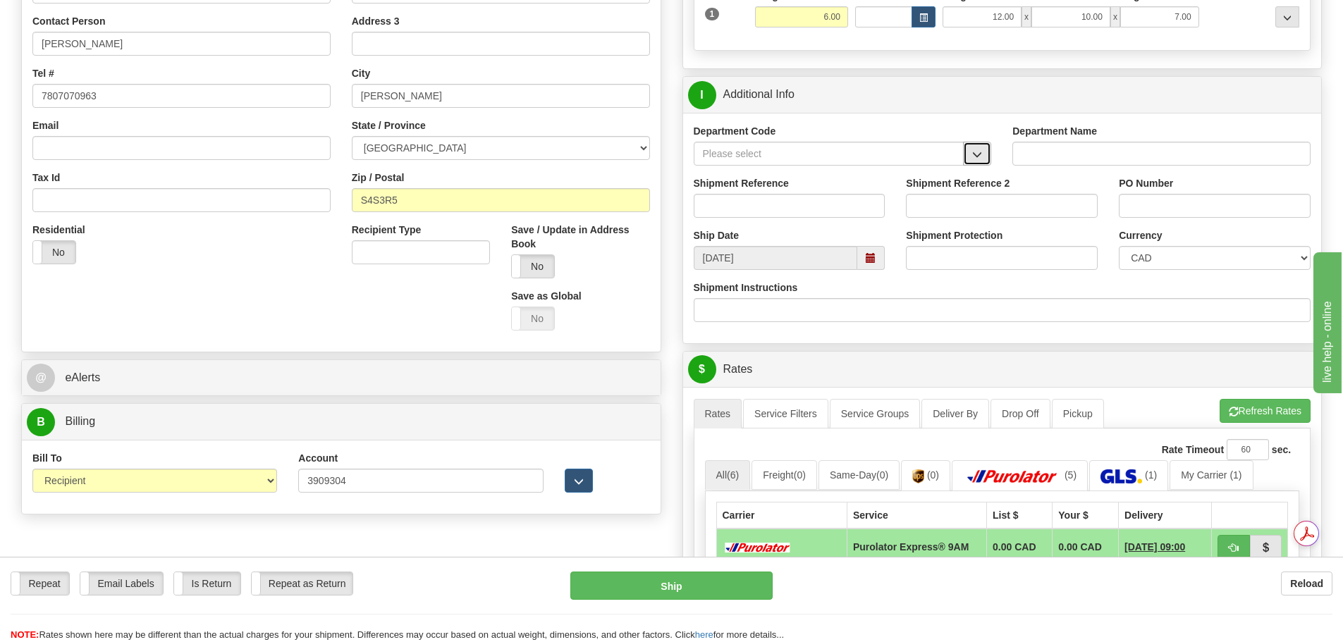
click at [979, 164] on button "button" at bounding box center [977, 154] width 28 height 24
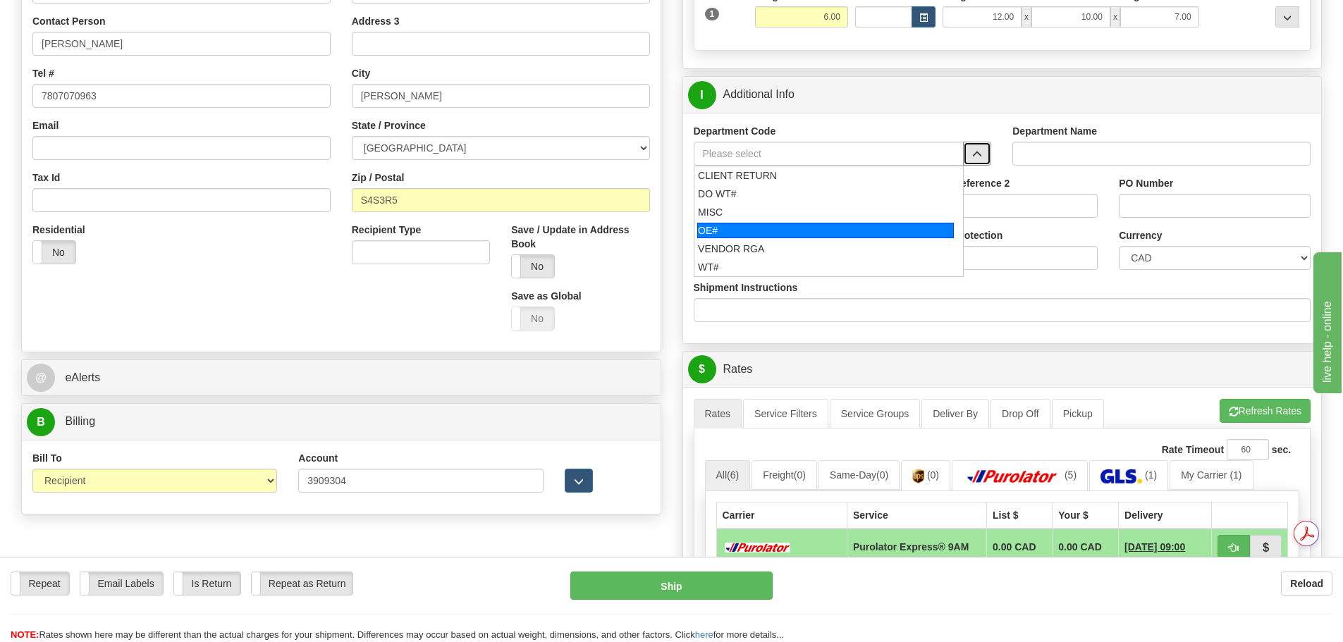
click at [758, 227] on div "OE#" at bounding box center [825, 231] width 257 height 16
type input "OE#"
type input "ORDERS"
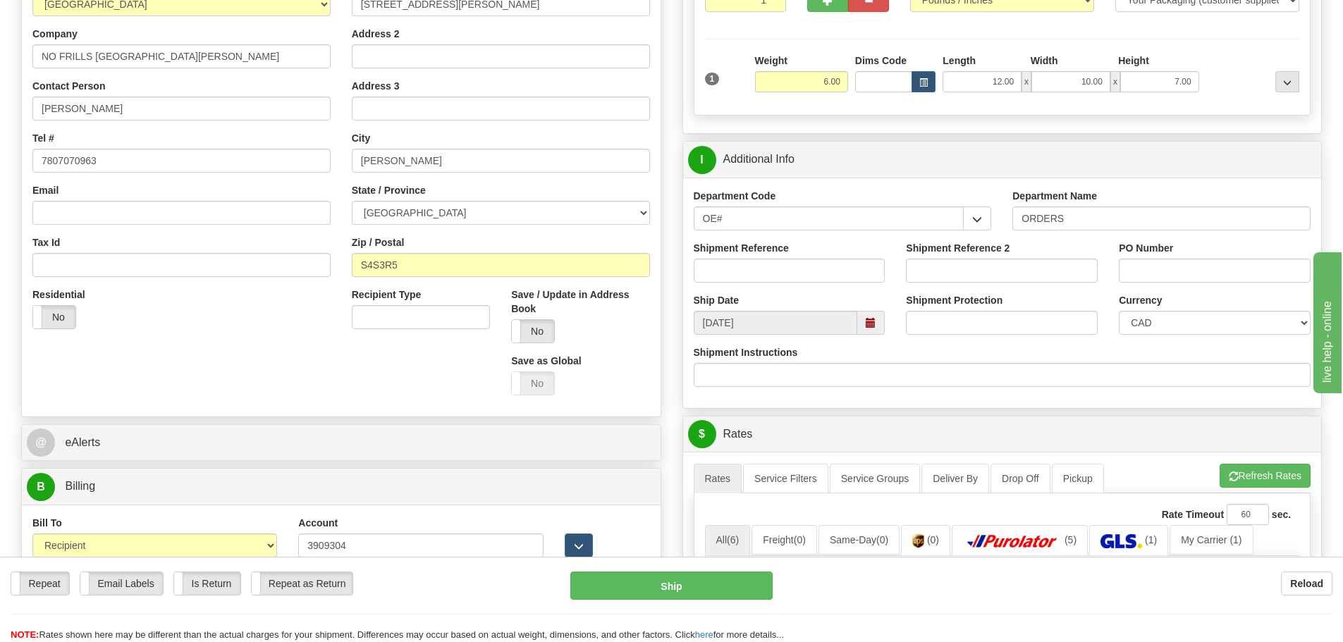
scroll to position [211, 0]
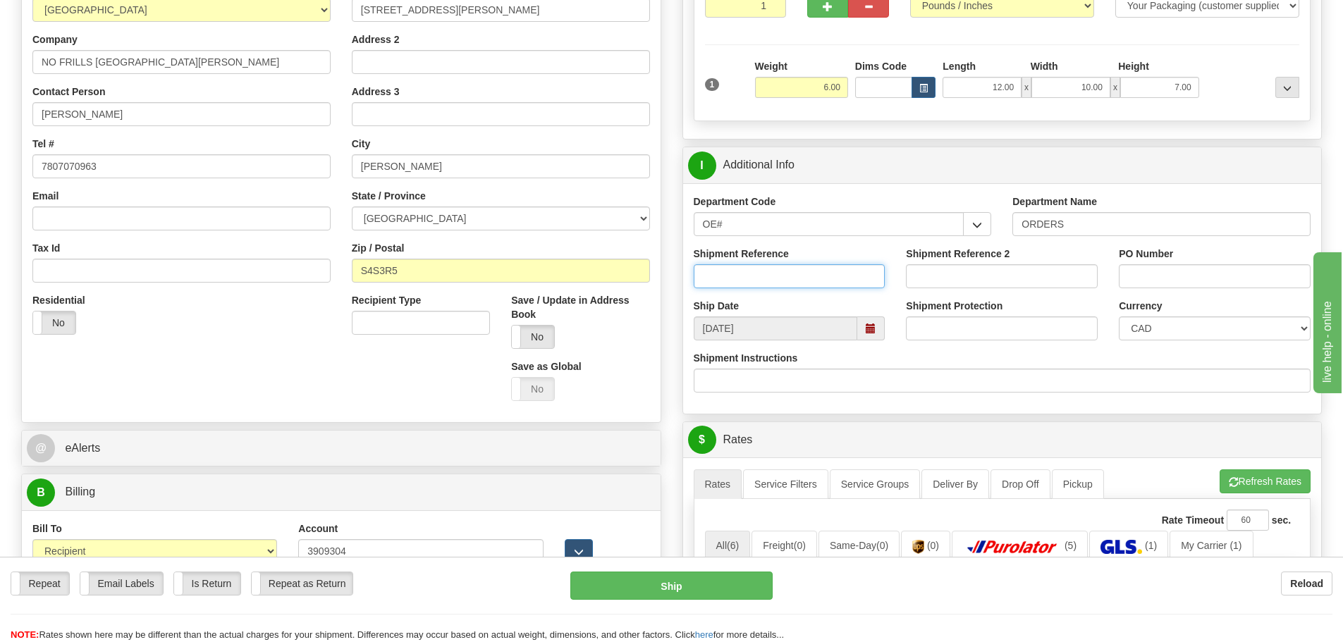
click at [770, 278] on input "Shipment Reference" at bounding box center [790, 276] width 192 height 24
type input "90040711-00"
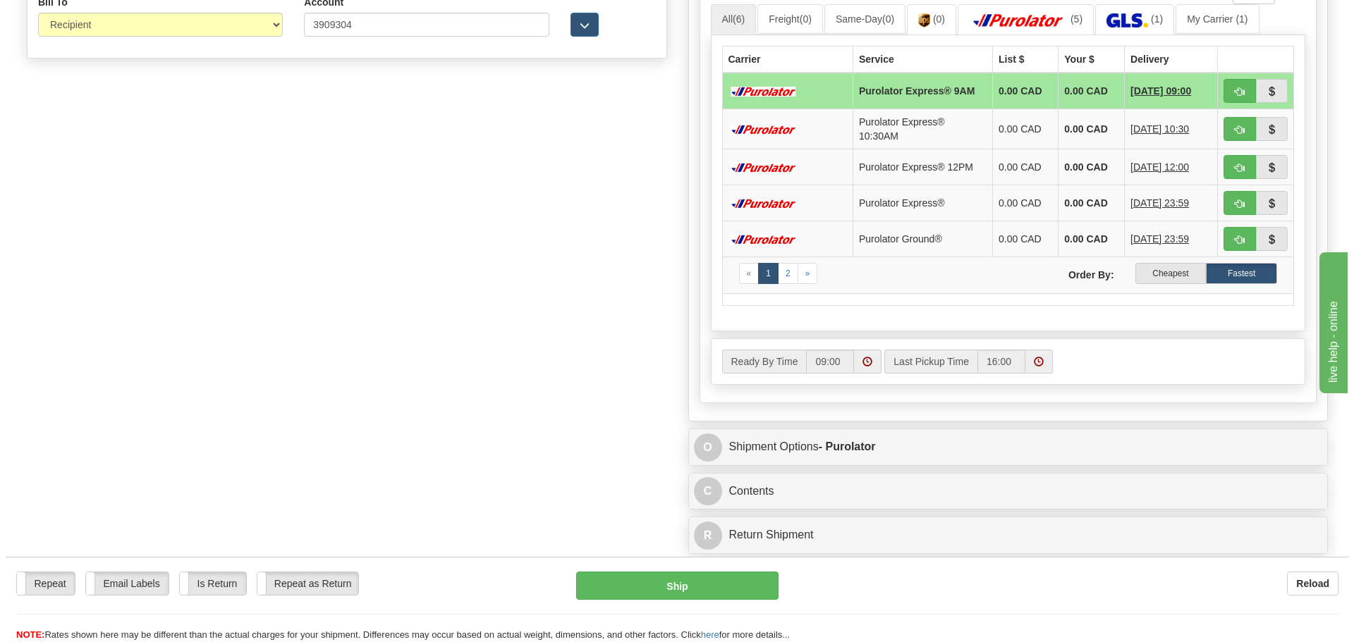
scroll to position [775, 0]
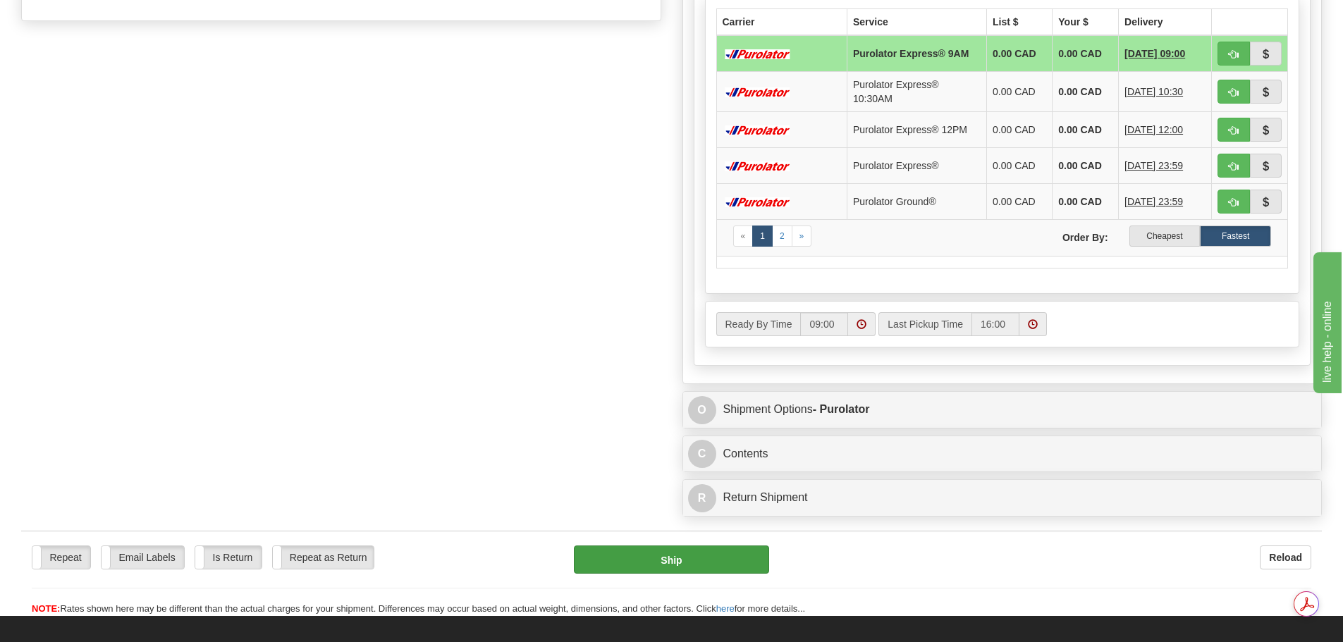
type input "15802"
click at [654, 565] on button "Ship" at bounding box center [671, 560] width 195 height 28
type input "200"
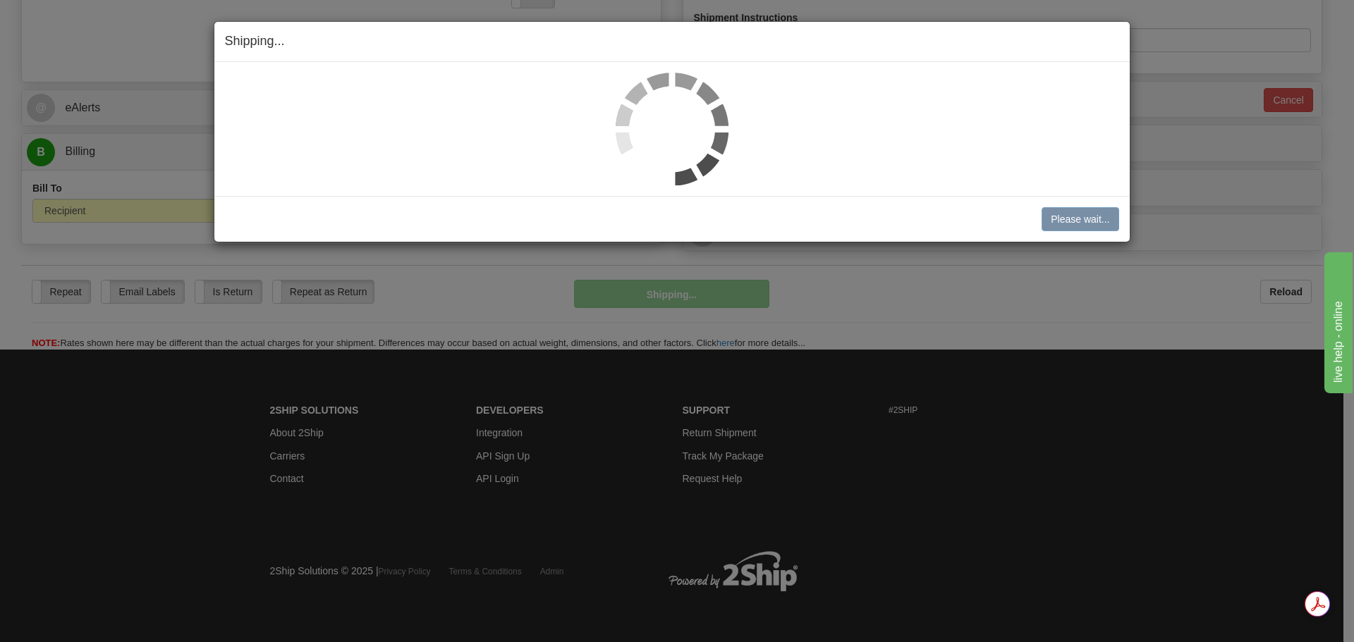
scroll to position [552, 0]
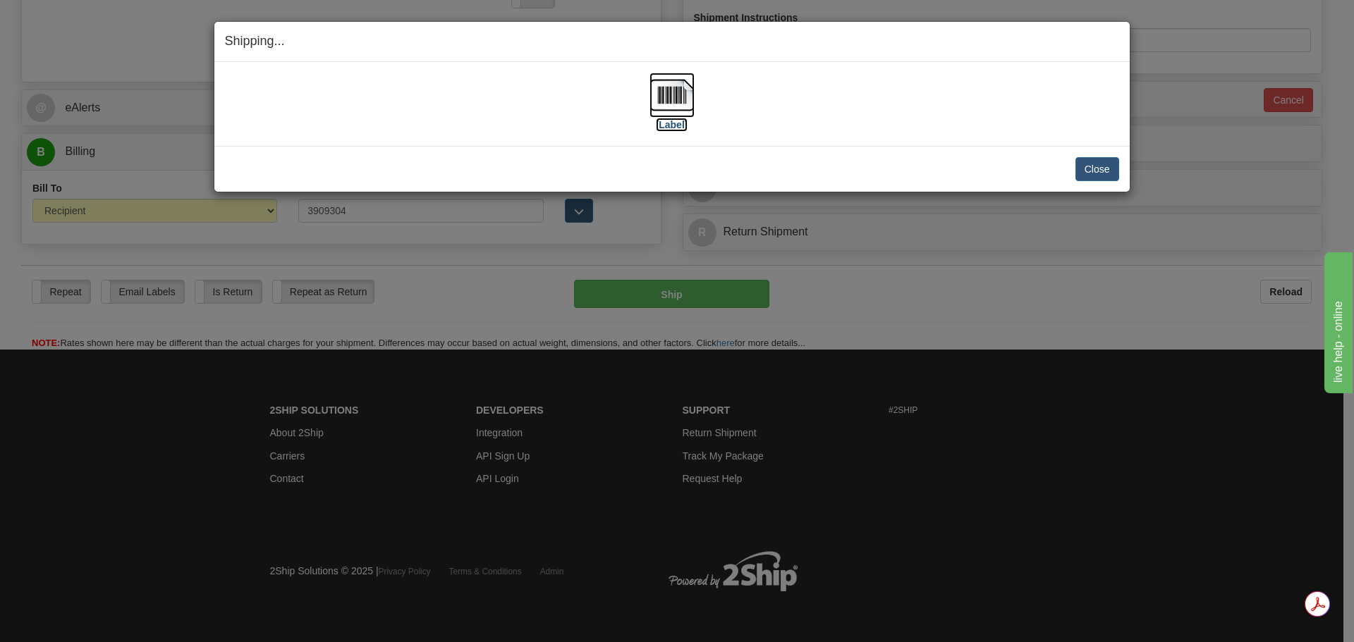
click at [683, 84] on img at bounding box center [671, 95] width 45 height 45
click at [1094, 171] on button "Close" at bounding box center [1097, 169] width 44 height 24
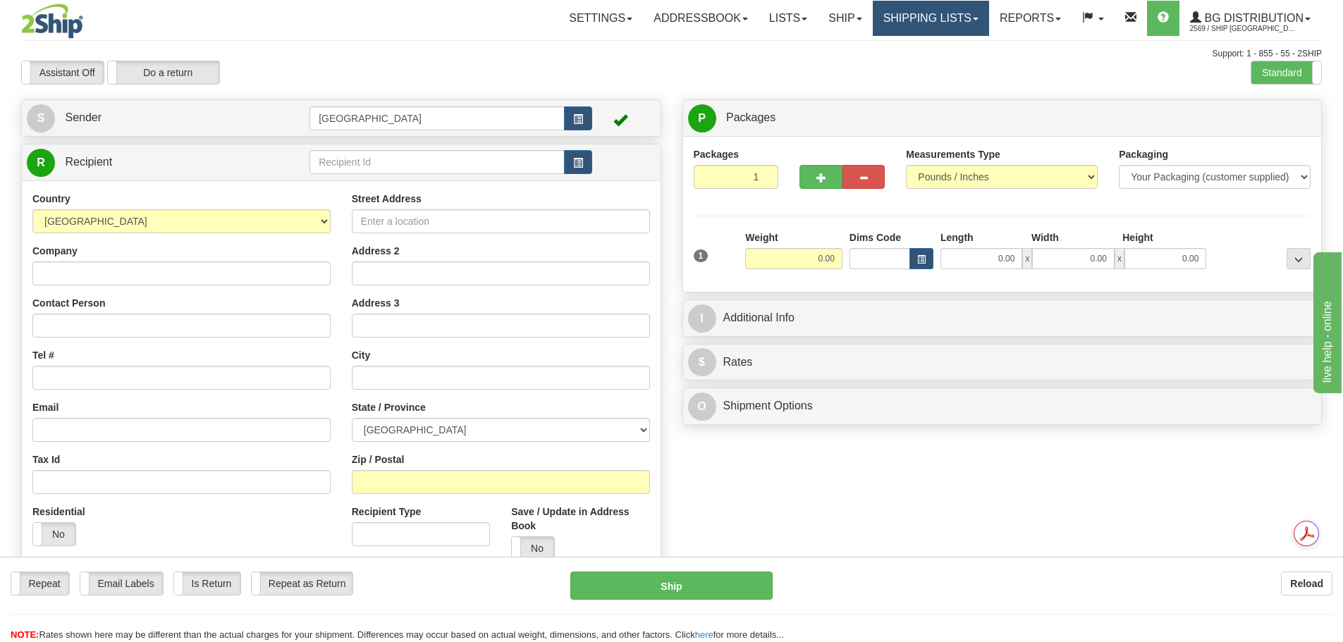
click at [971, 22] on link "Shipping lists" at bounding box center [931, 18] width 116 height 35
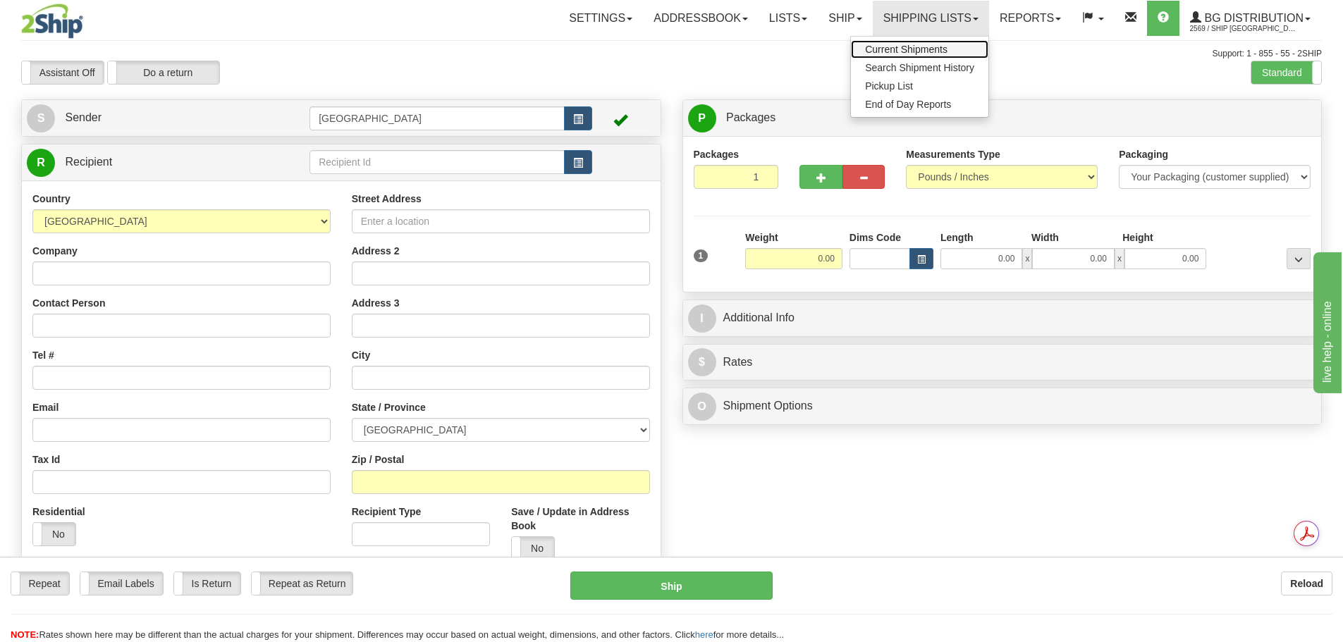
click at [938, 51] on span "Current Shipments" at bounding box center [906, 49] width 82 height 11
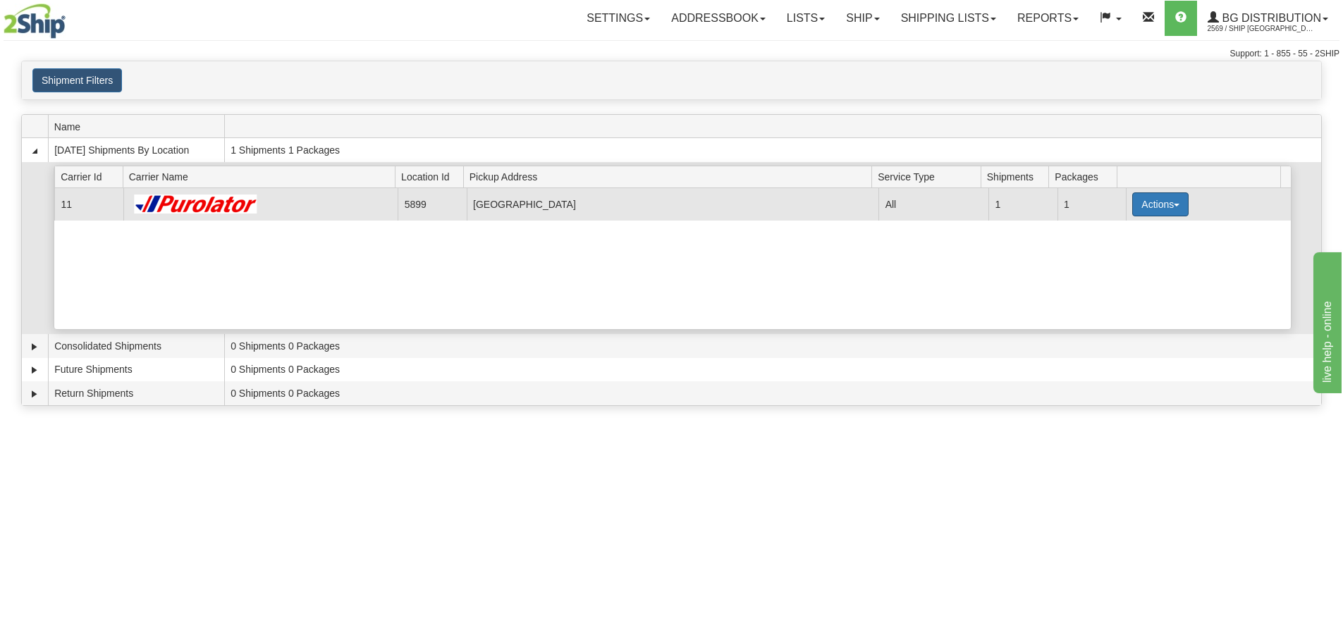
click at [1140, 204] on button "Actions" at bounding box center [1160, 204] width 56 height 24
click at [1125, 233] on span "Details" at bounding box center [1108, 231] width 38 height 10
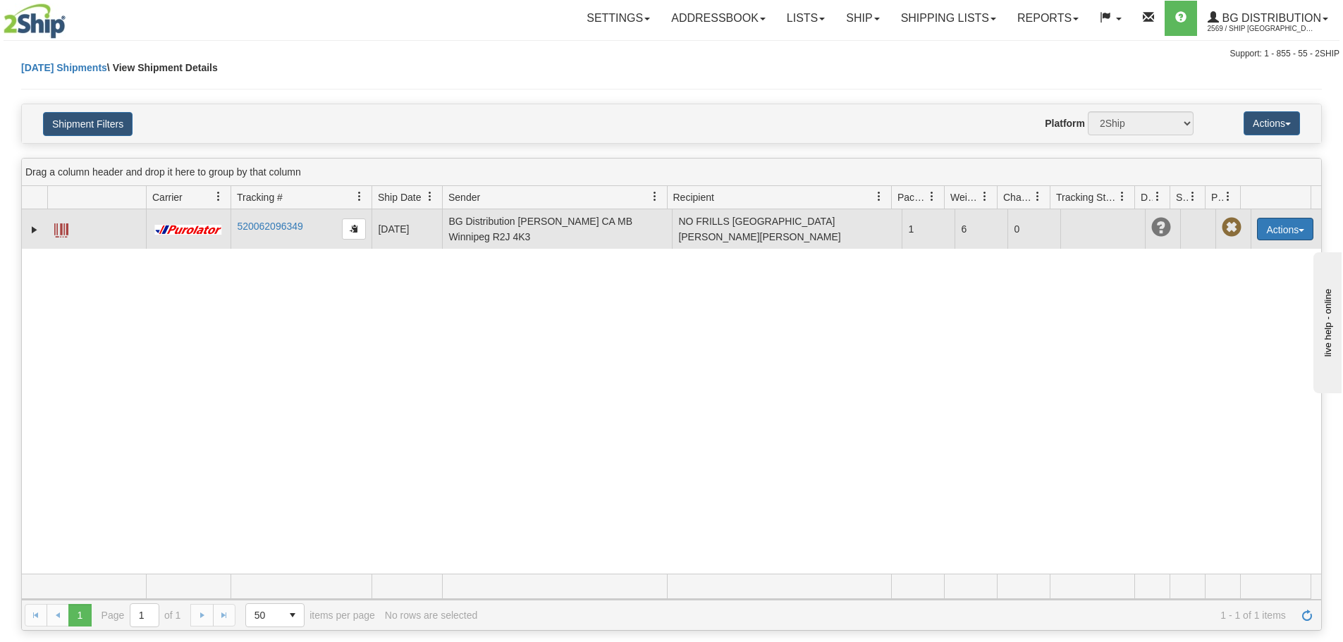
click at [1292, 223] on button "Actions" at bounding box center [1285, 229] width 56 height 23
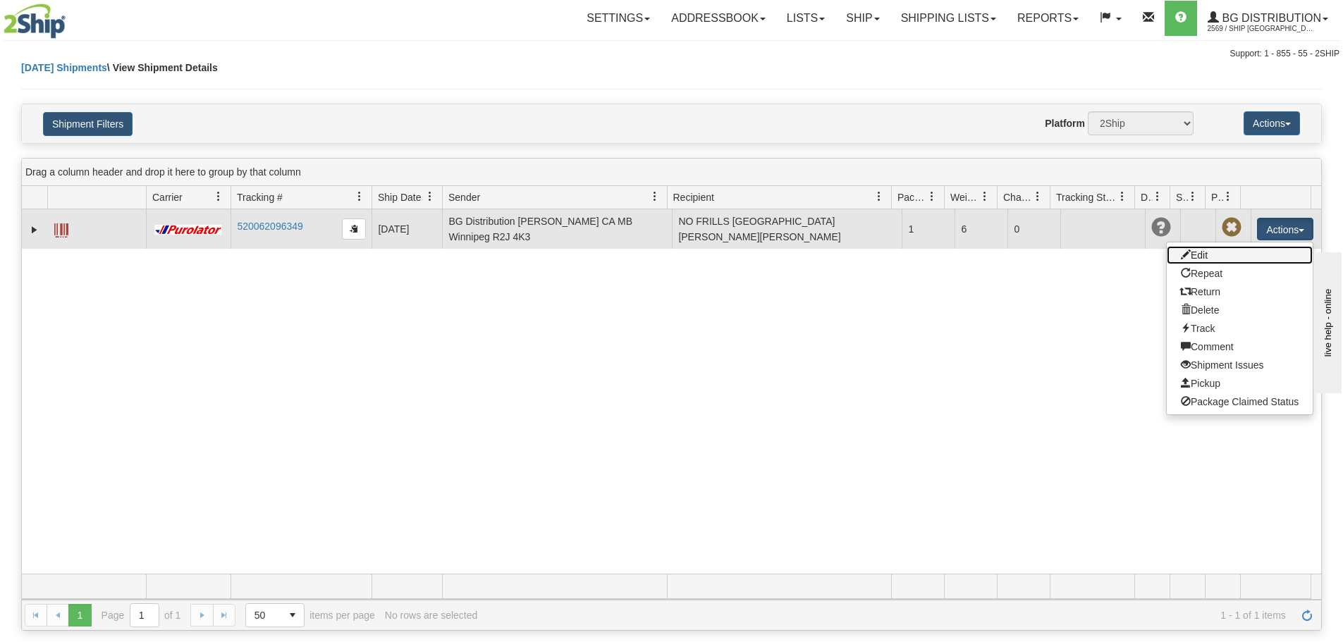
click at [1196, 254] on link "Edit" at bounding box center [1240, 255] width 146 height 18
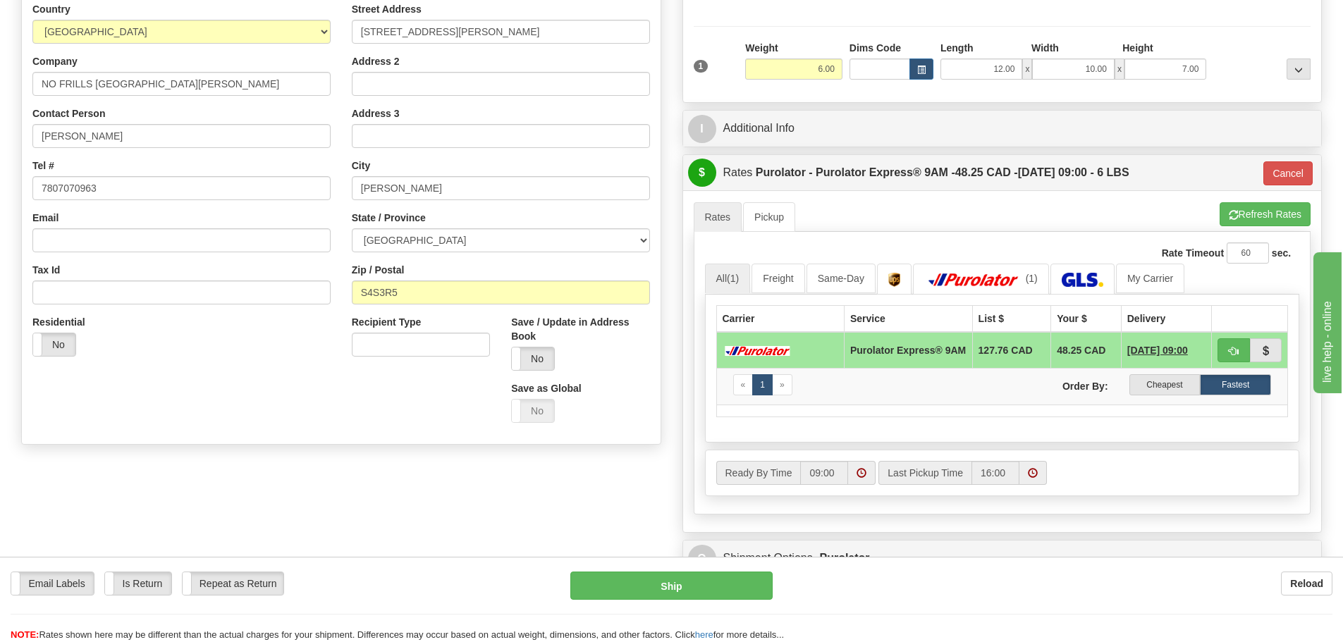
scroll to position [211, 0]
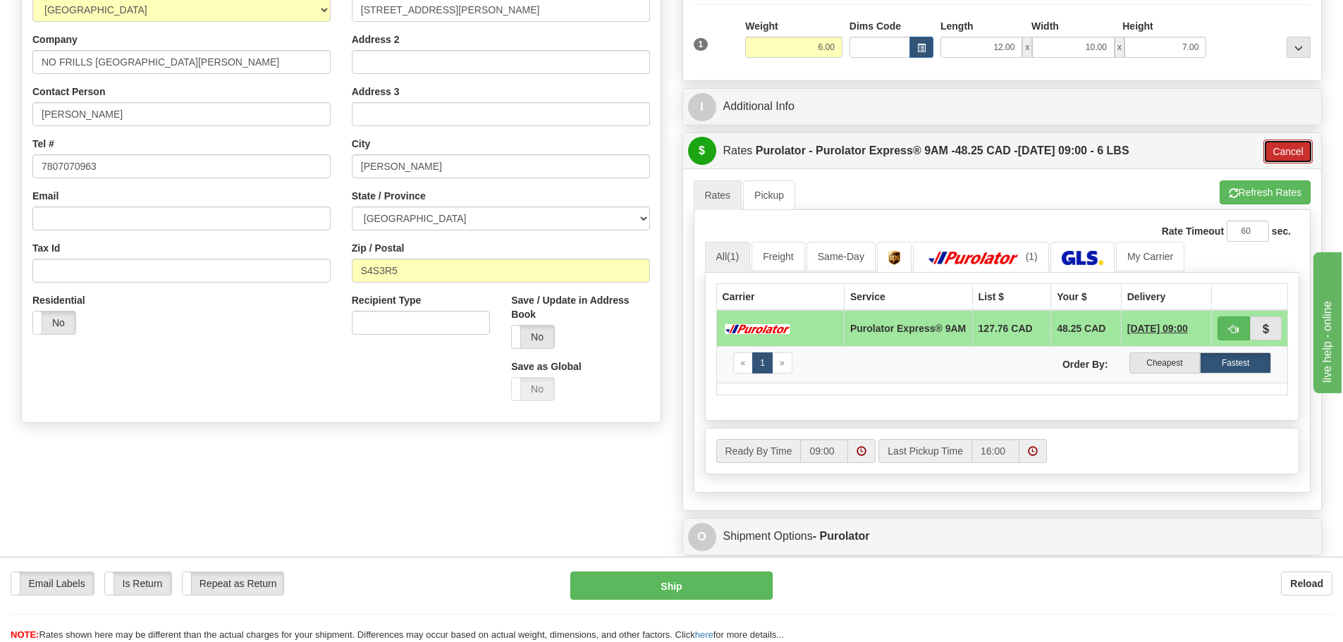
click at [1302, 149] on button "Cancel" at bounding box center [1287, 152] width 49 height 24
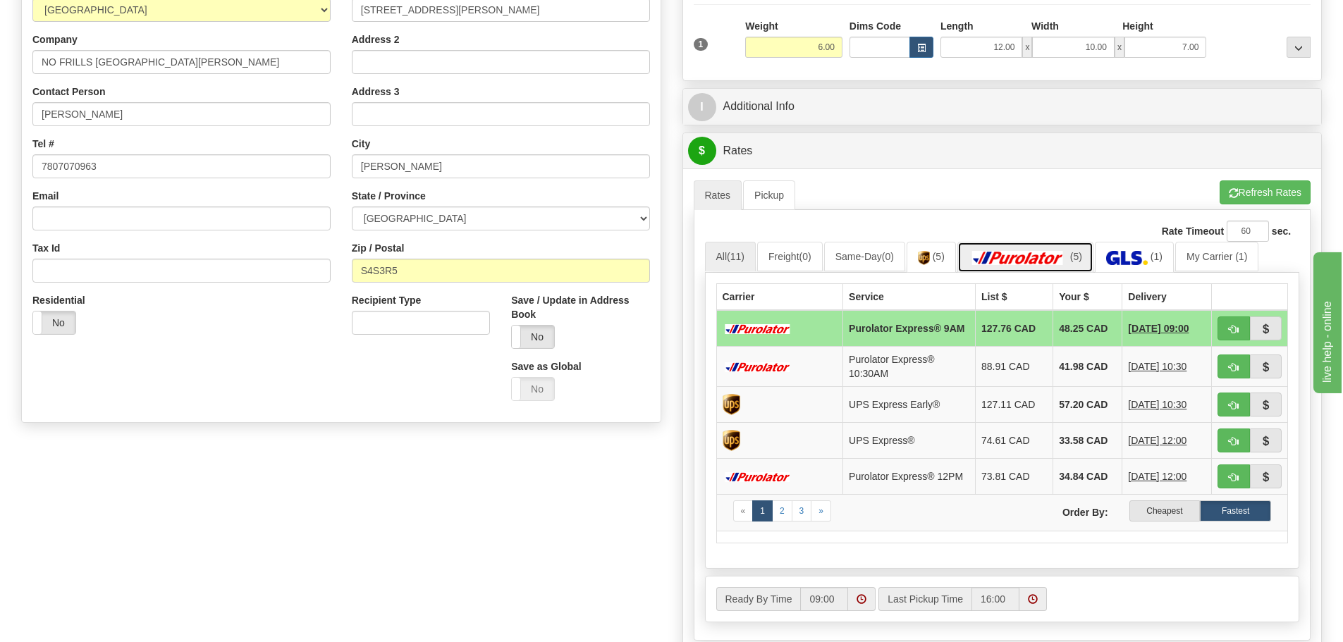
click at [1043, 257] on img at bounding box center [1018, 258] width 99 height 14
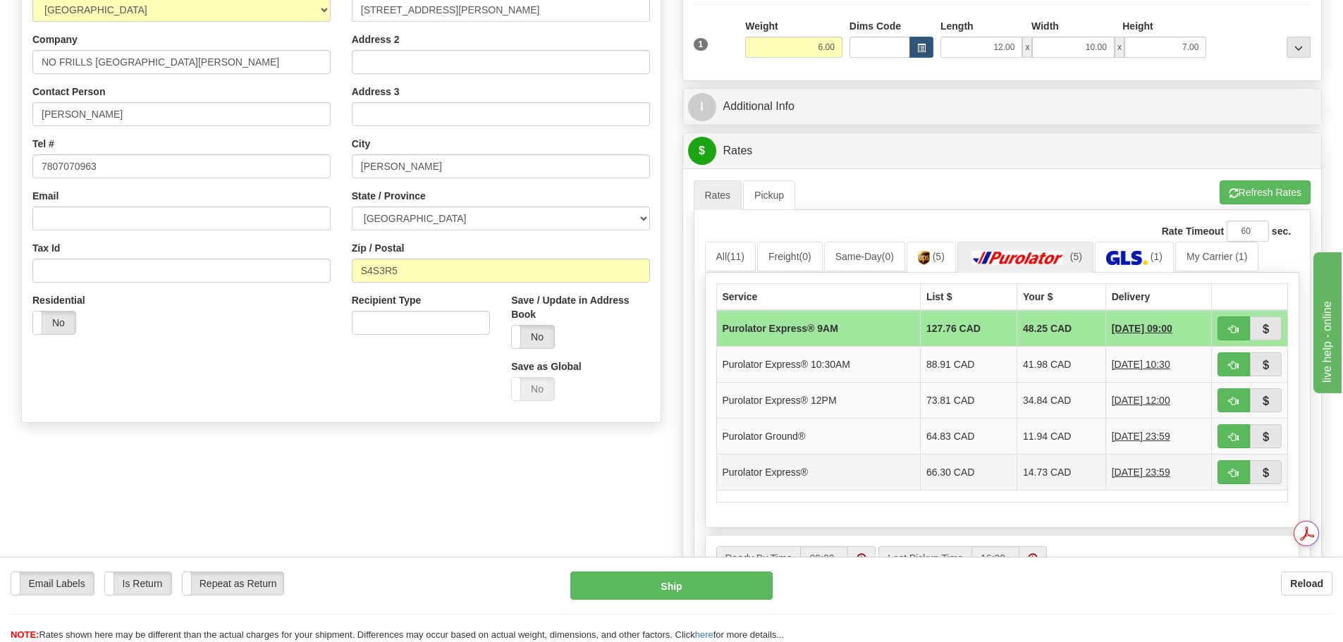
click at [895, 468] on td "Purolator Express®" at bounding box center [818, 472] width 204 height 36
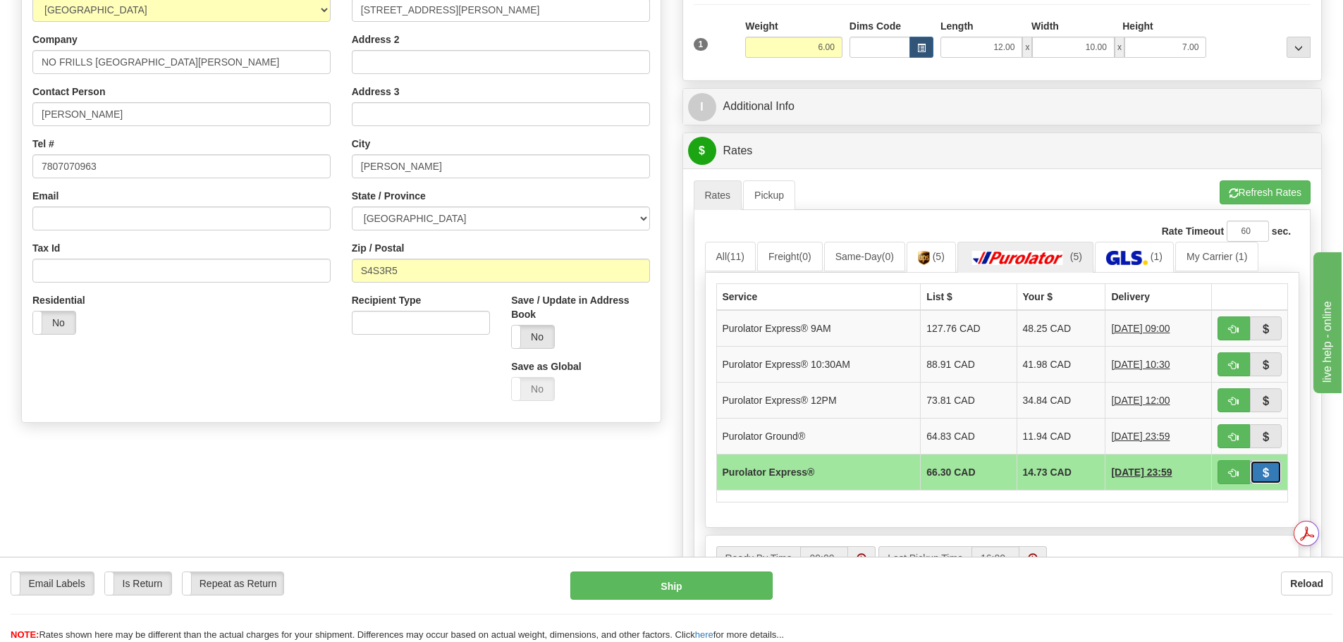
click at [1277, 474] on button "button" at bounding box center [1266, 472] width 32 height 24
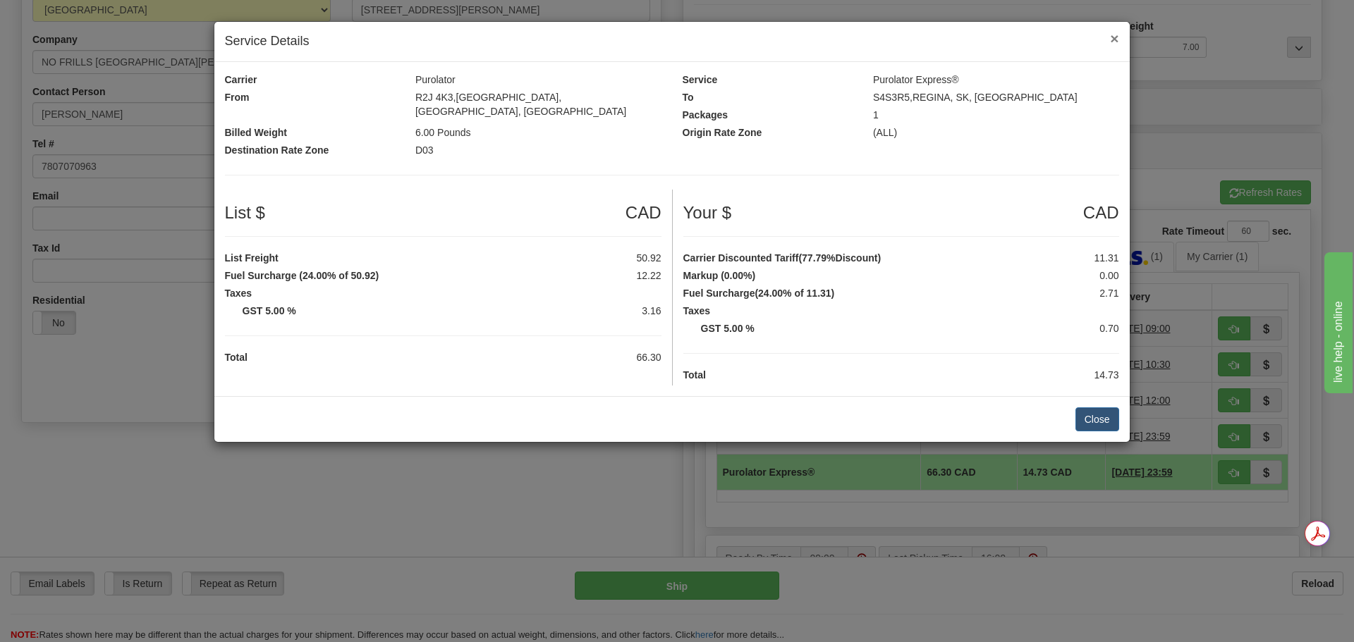
click at [1110, 39] on span "×" at bounding box center [1114, 38] width 8 height 16
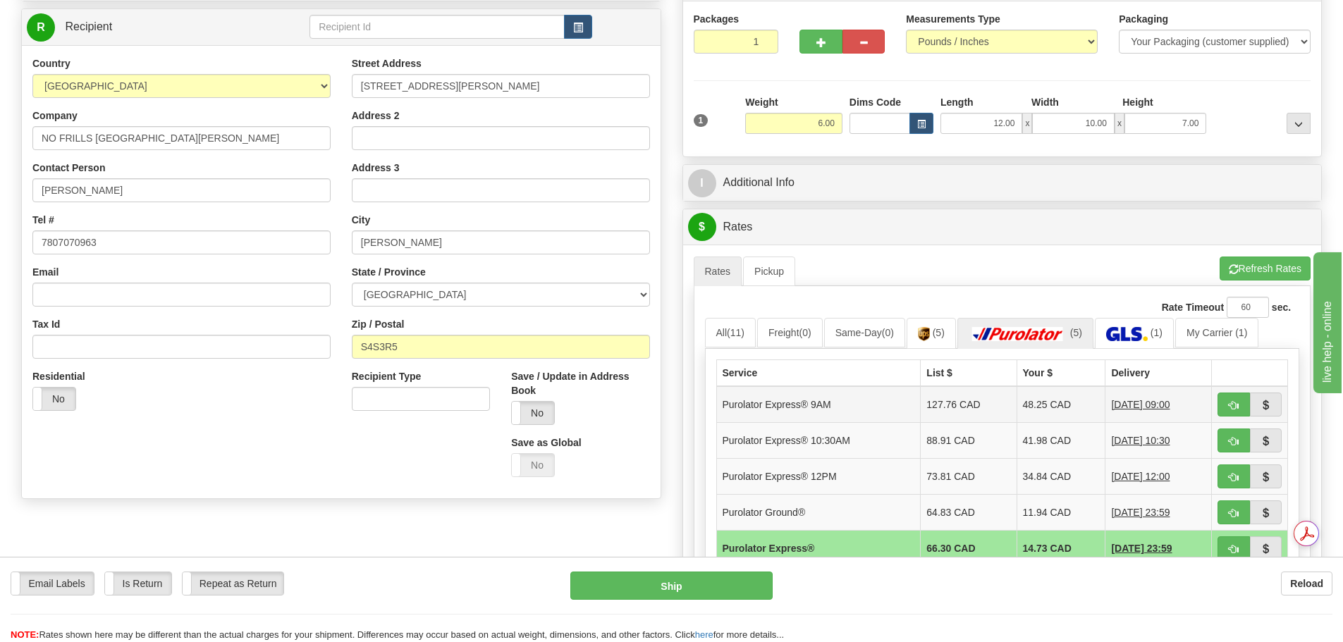
scroll to position [141, 0]
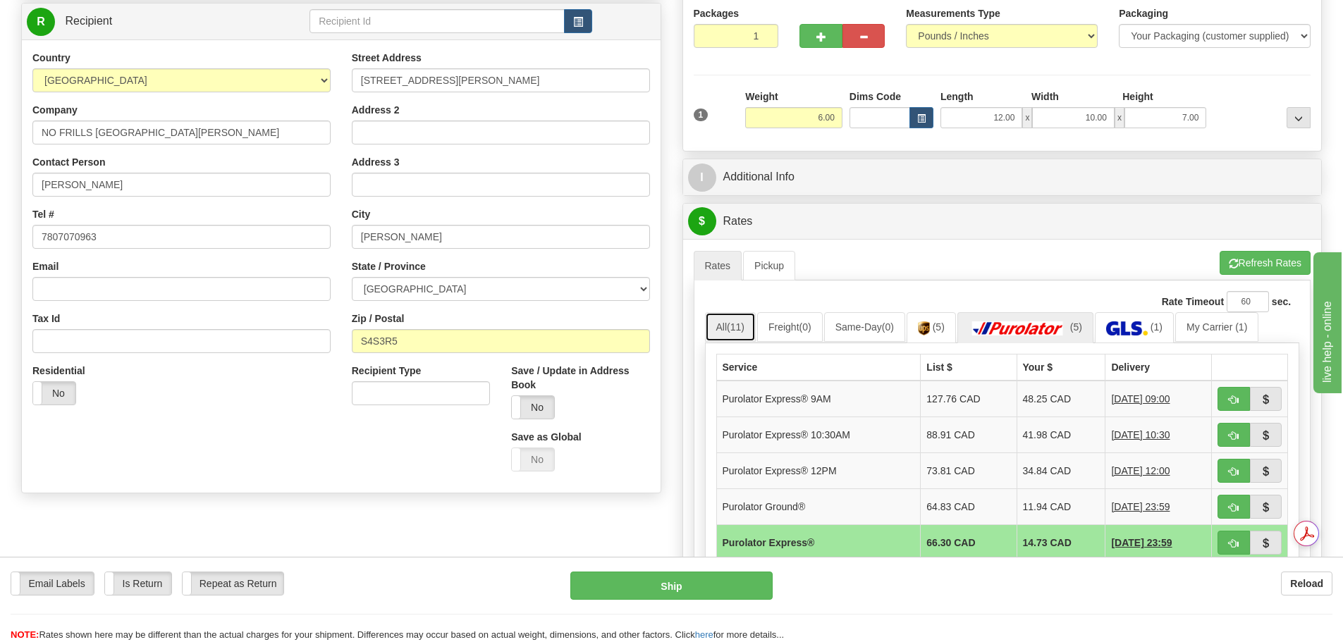
click at [752, 319] on link "All (11)" at bounding box center [730, 327] width 51 height 30
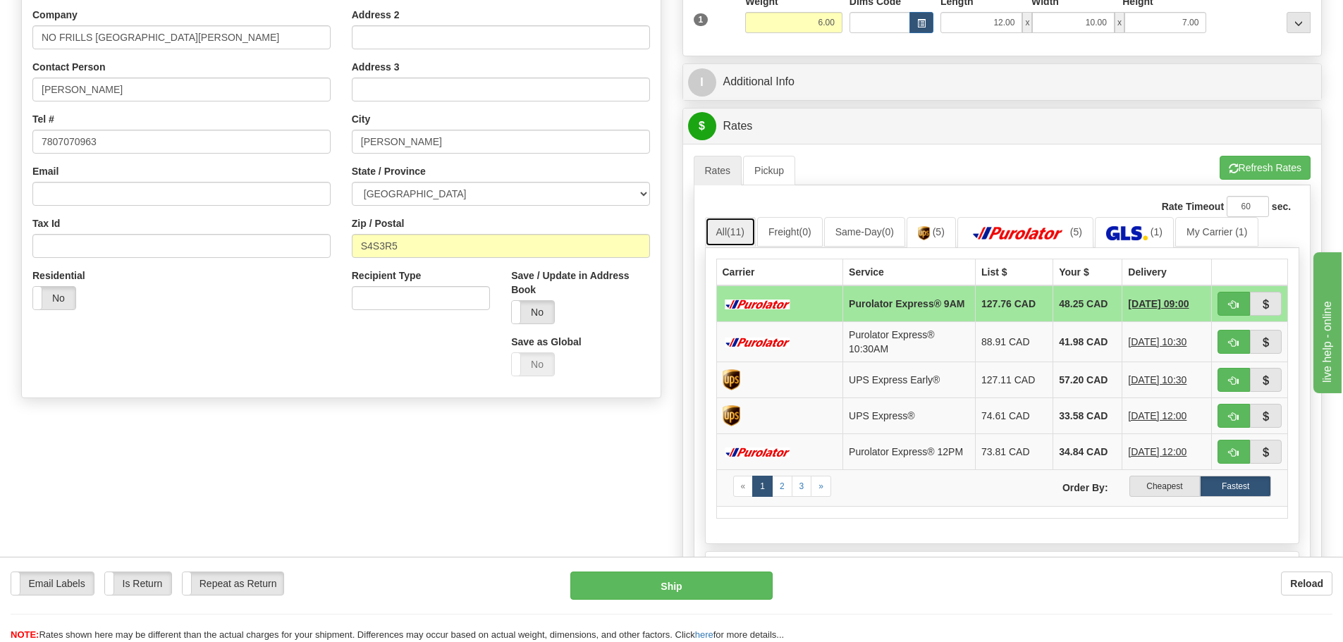
scroll to position [211, 0]
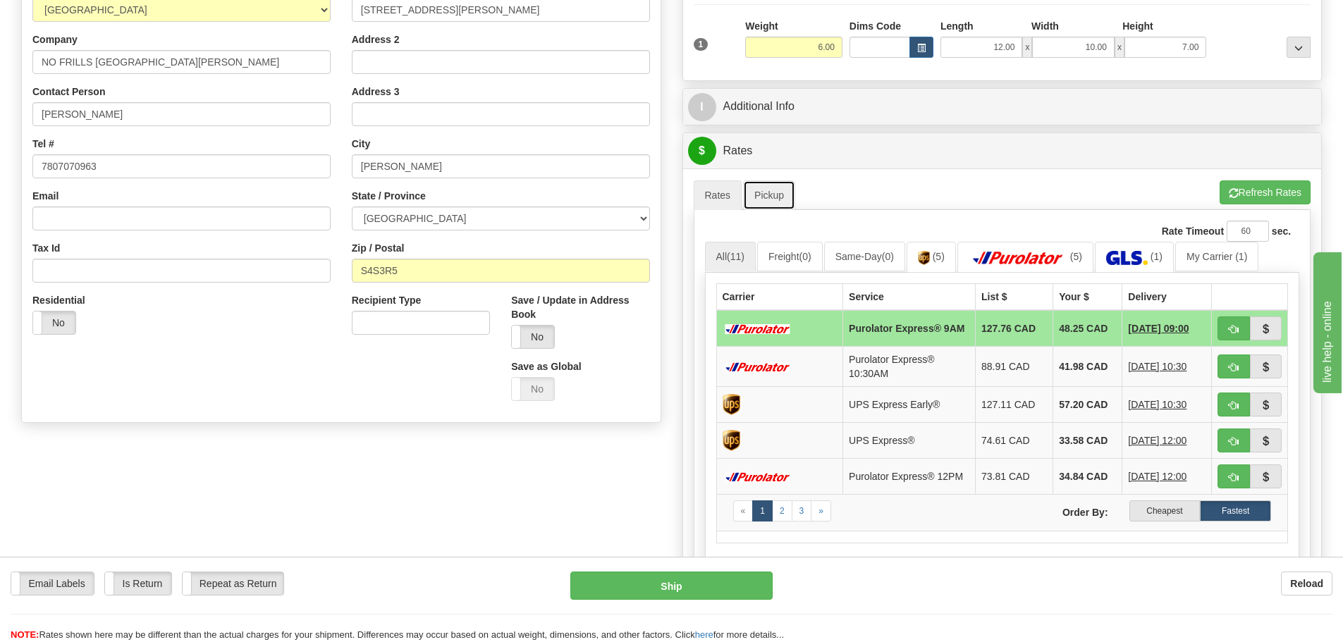
click at [769, 188] on link "Pickup" at bounding box center [769, 195] width 52 height 30
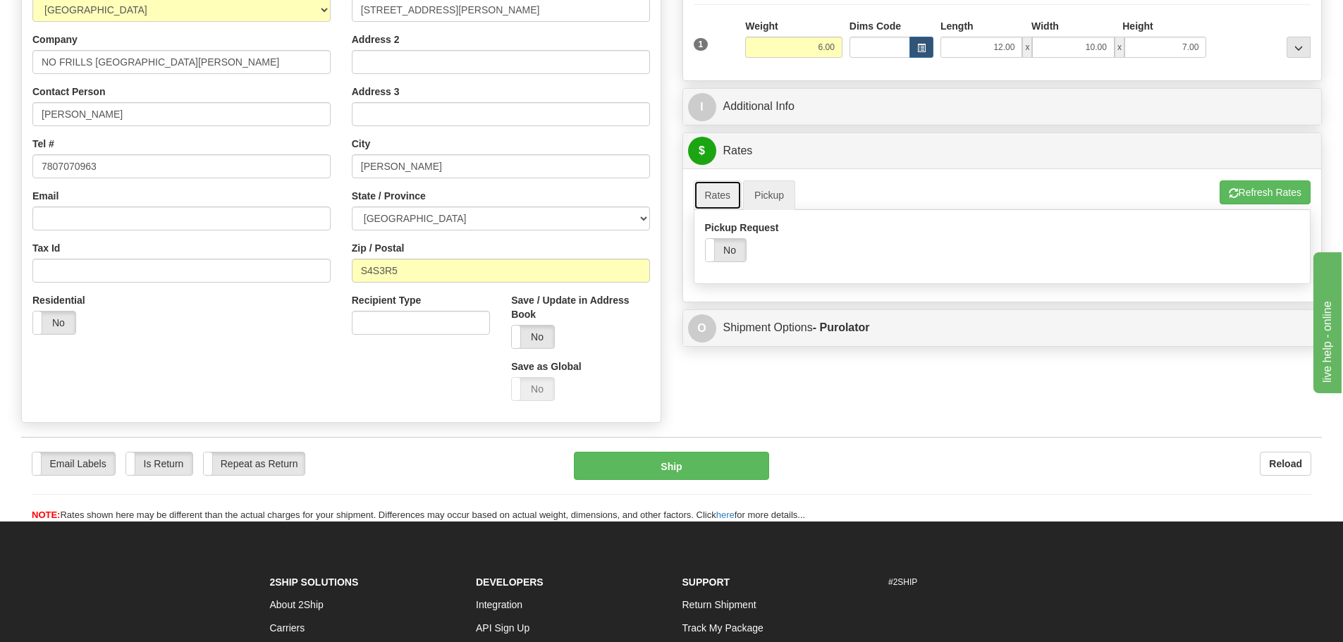
click at [721, 191] on link "Rates" at bounding box center [718, 195] width 49 height 30
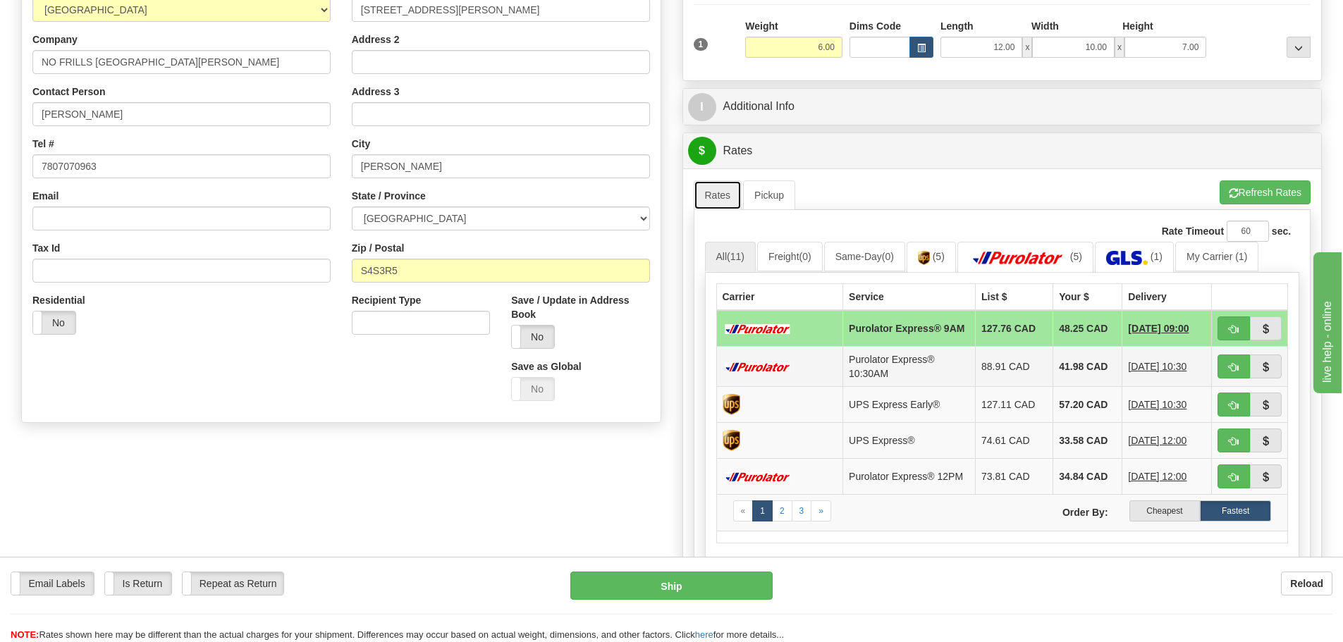
scroll to position [282, 0]
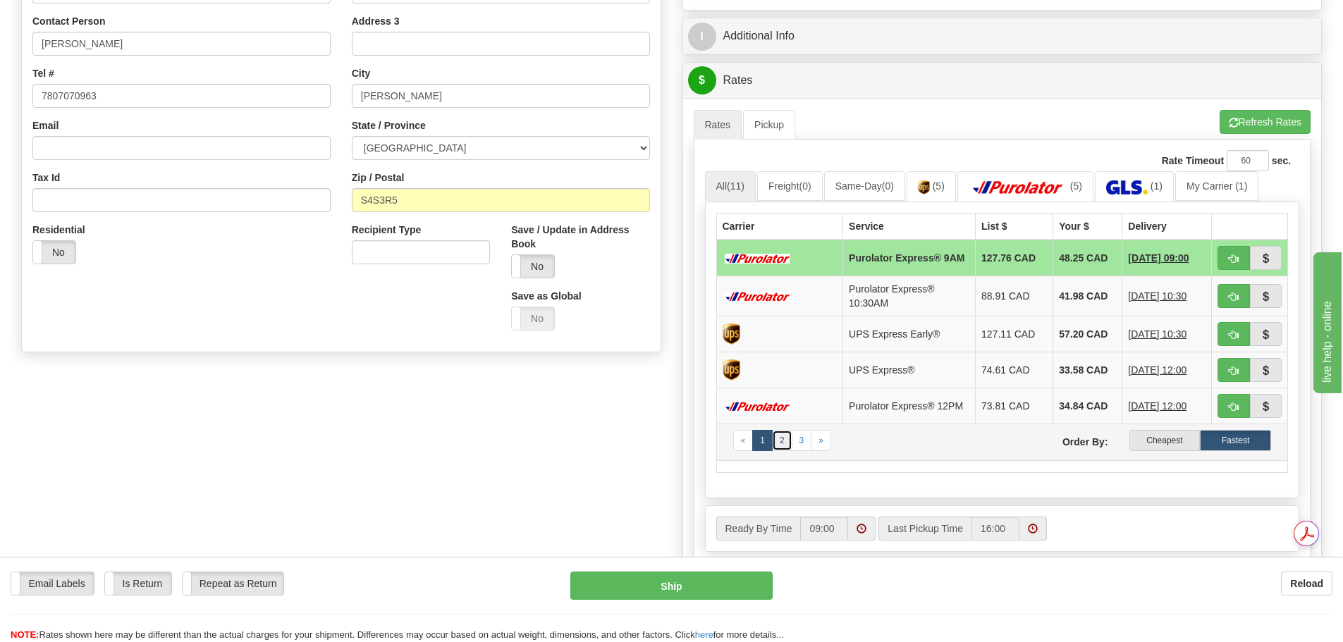
click at [786, 451] on link "2" at bounding box center [782, 440] width 20 height 21
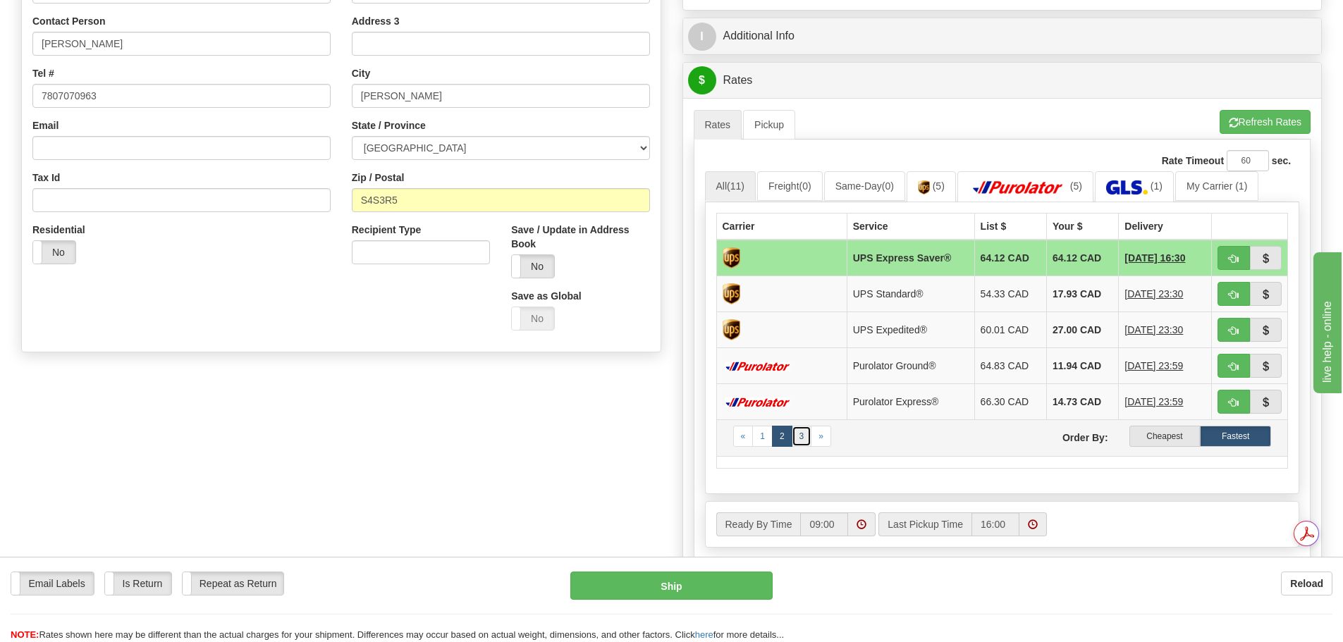
click at [799, 439] on link "3" at bounding box center [802, 436] width 20 height 21
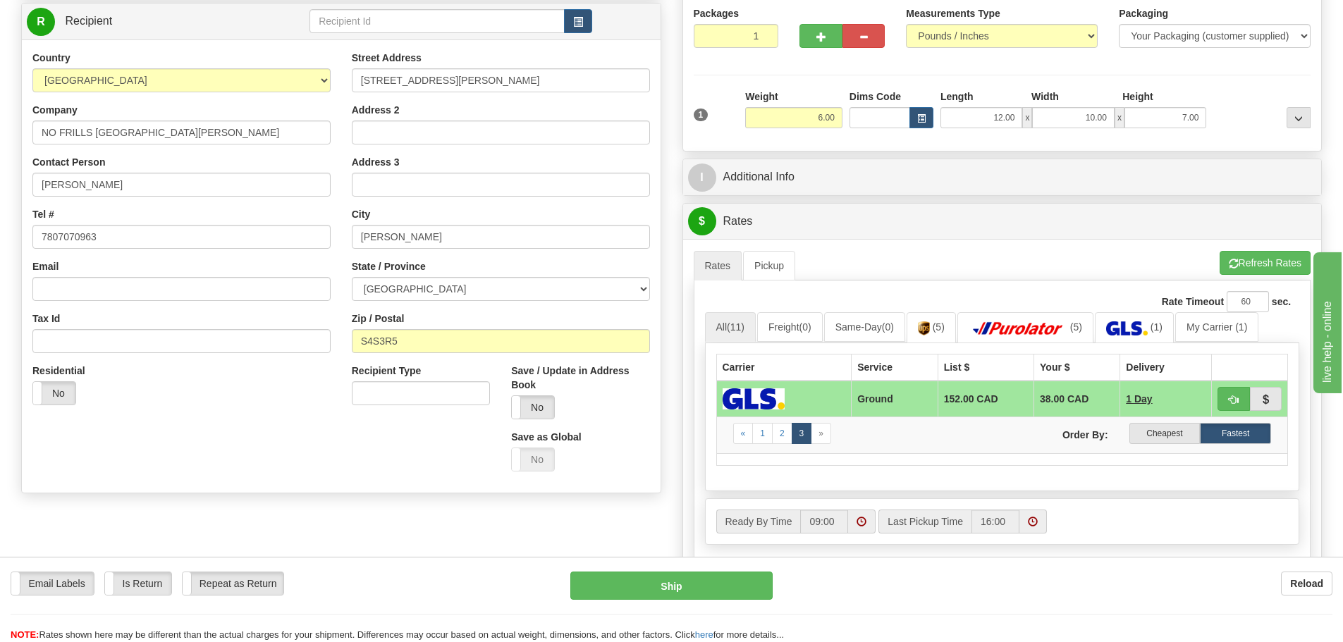
scroll to position [0, 0]
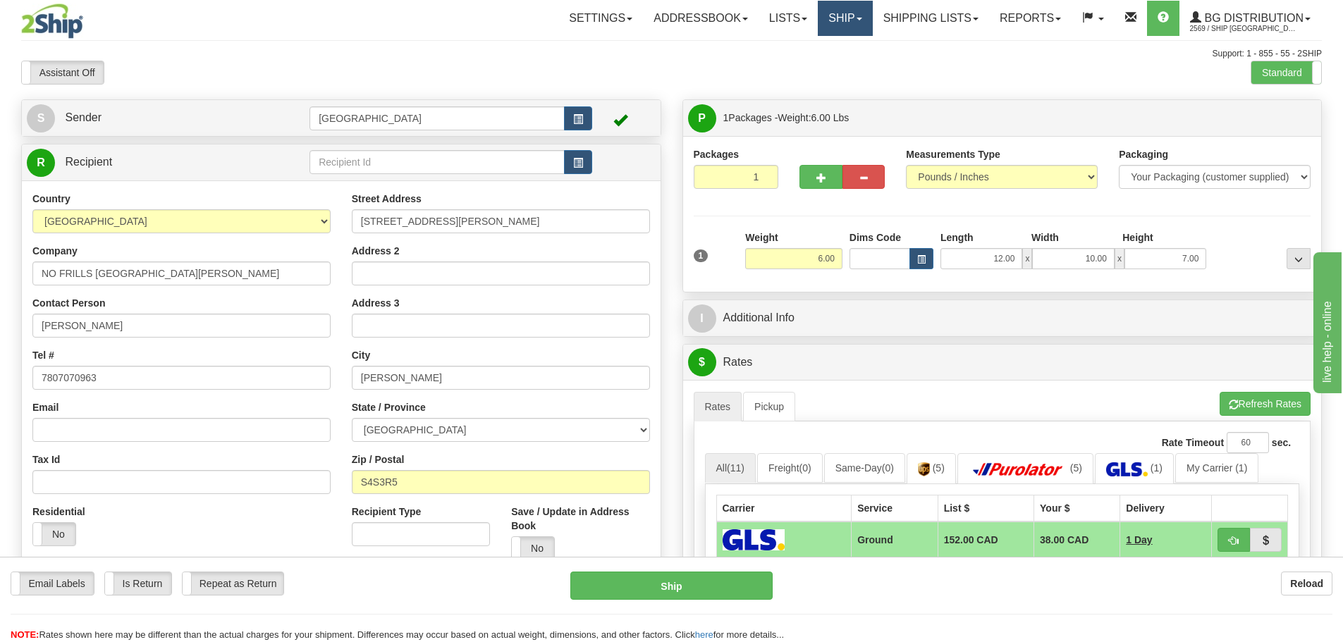
click at [847, 25] on link "Ship" at bounding box center [845, 18] width 54 height 35
click at [832, 54] on link "Ship Screen" at bounding box center [816, 49] width 111 height 18
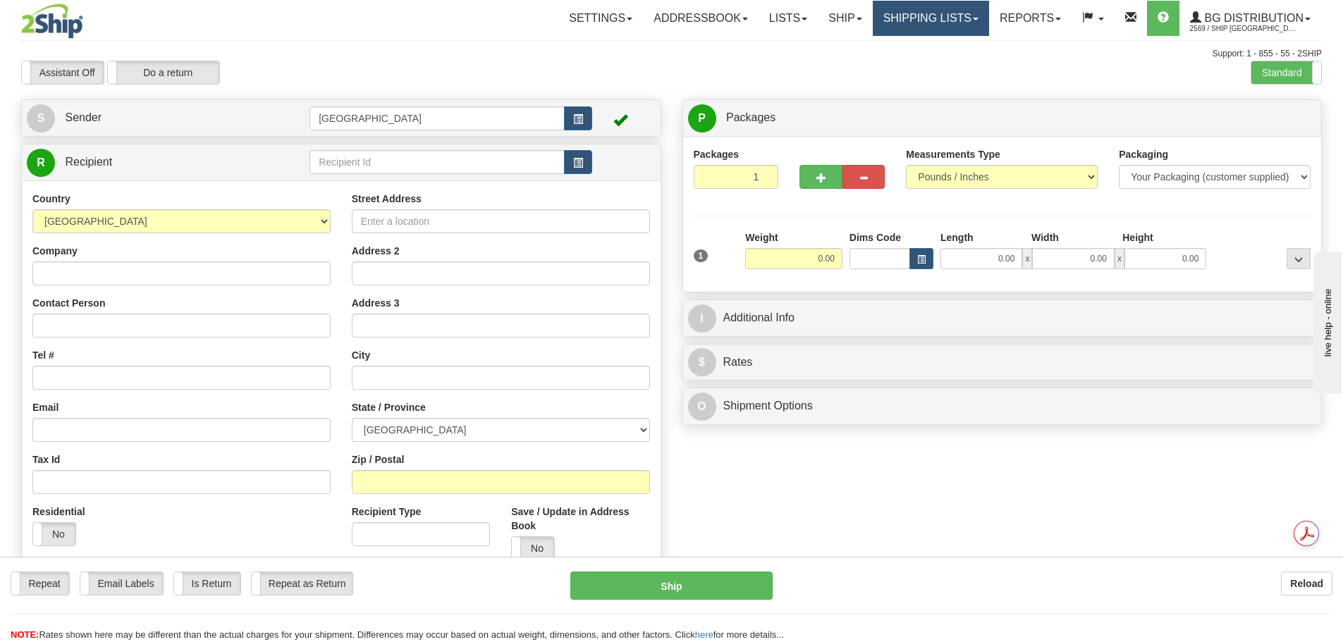
click at [905, 16] on link "Shipping lists" at bounding box center [931, 18] width 116 height 35
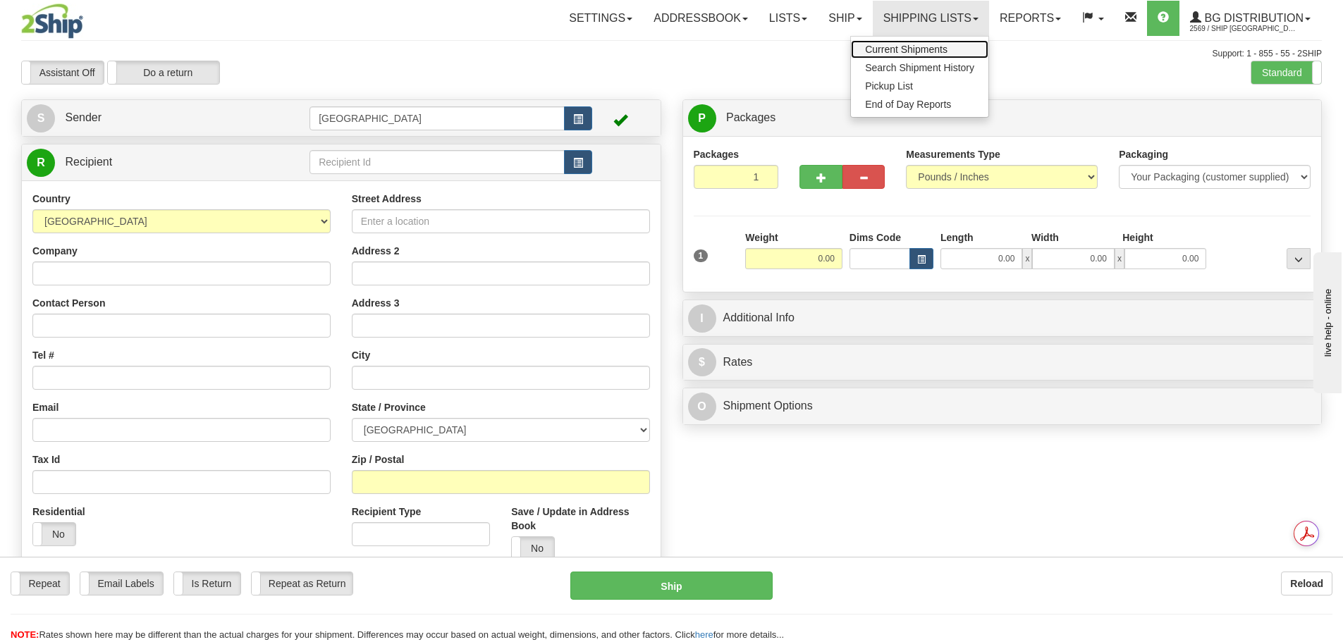
click at [912, 47] on span "Current Shipments" at bounding box center [906, 49] width 82 height 11
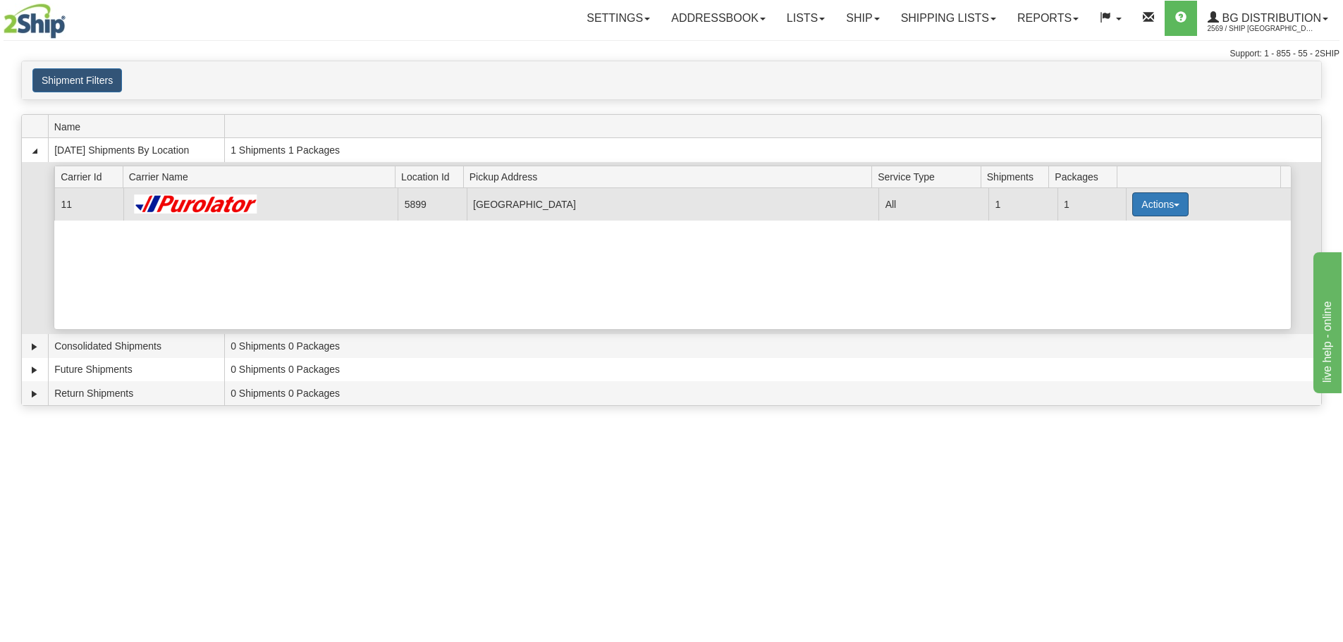
click at [1172, 207] on button "Actions" at bounding box center [1160, 204] width 56 height 24
click at [1111, 231] on span "Details" at bounding box center [1108, 231] width 38 height 10
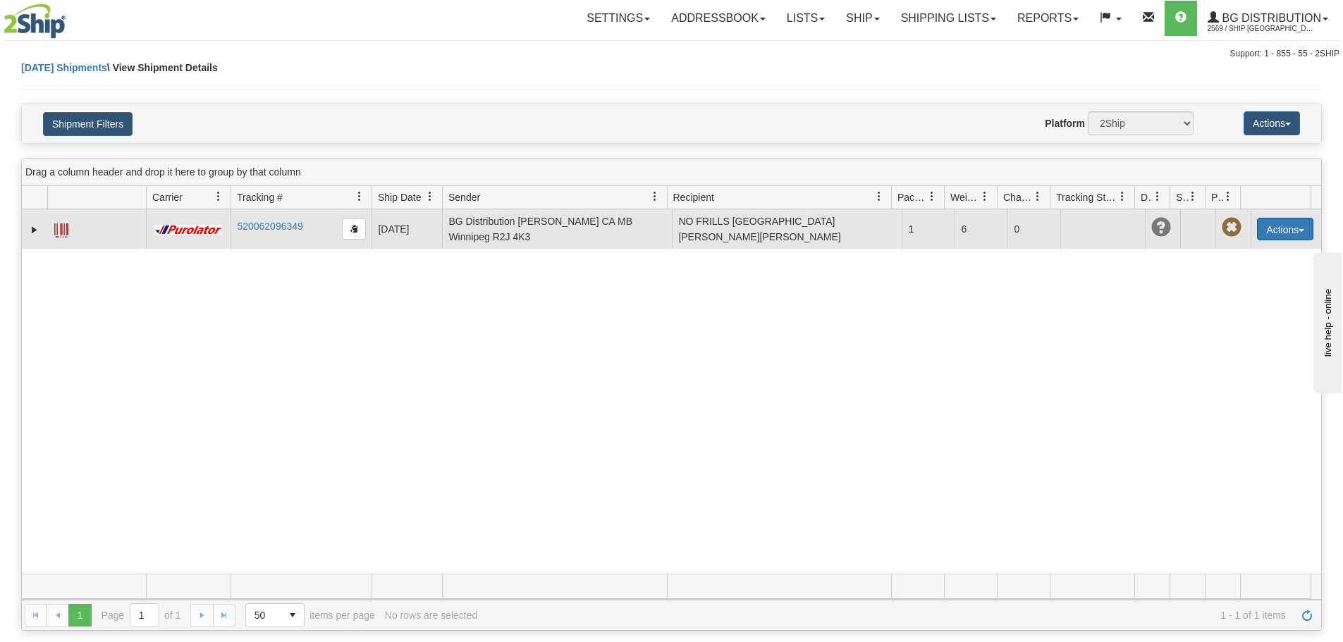
click at [1278, 230] on button "Actions" at bounding box center [1285, 229] width 56 height 23
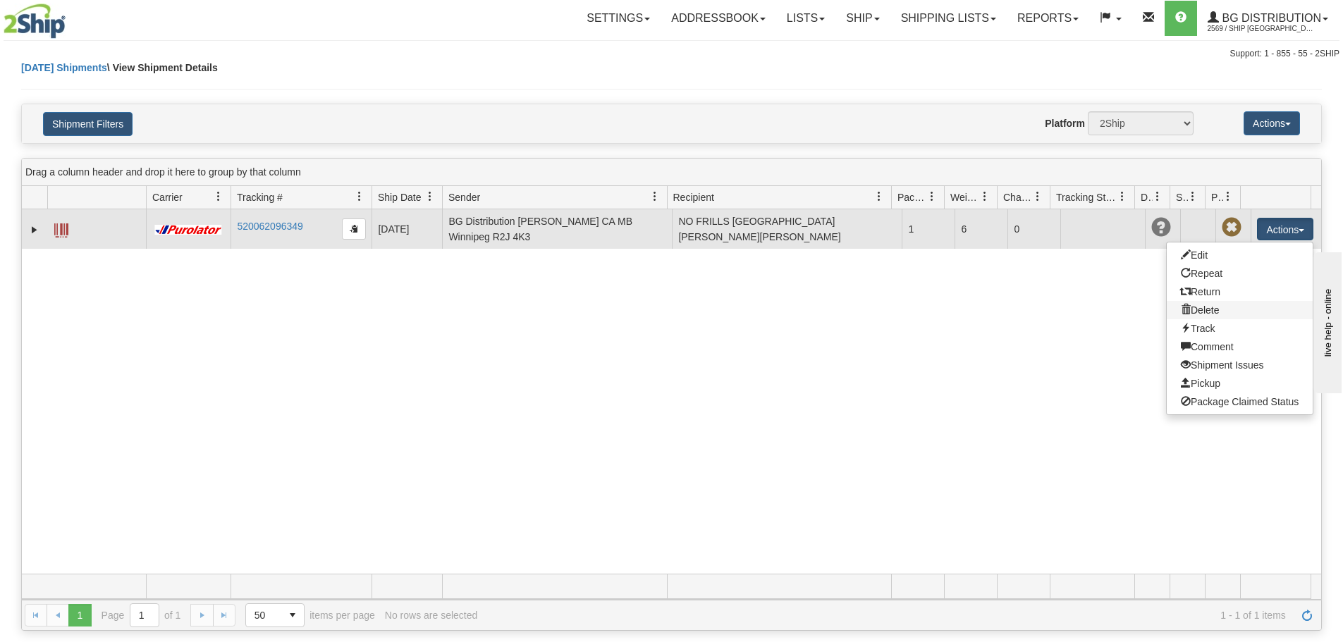
click at [1208, 303] on link "Delete" at bounding box center [1240, 310] width 146 height 18
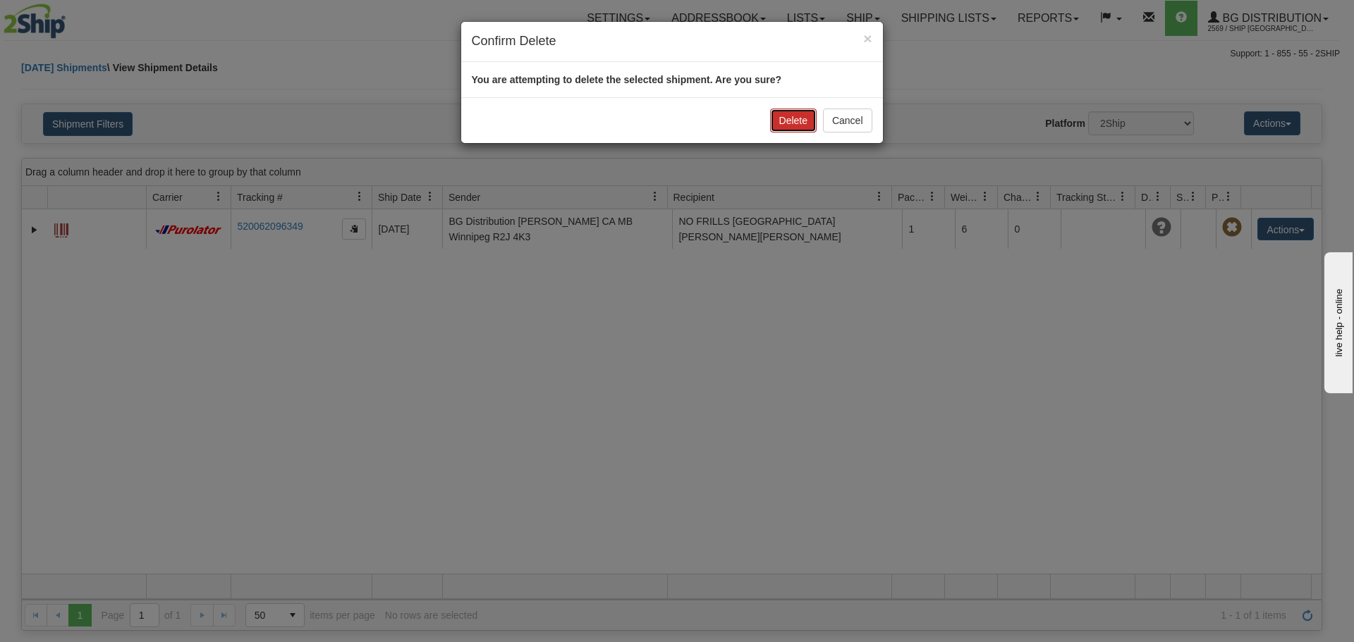
click at [801, 123] on button "Delete" at bounding box center [793, 121] width 47 height 24
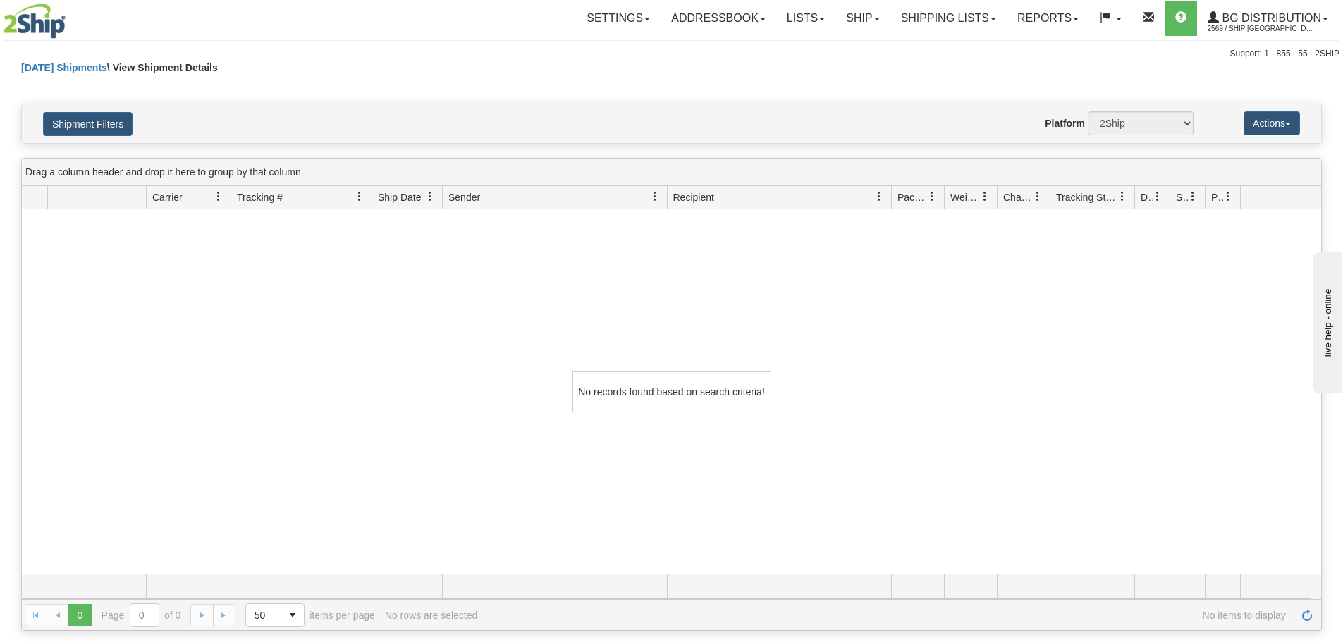
click at [826, 317] on div "No records found based on search criteria!" at bounding box center [671, 391] width 1299 height 364
